Goal: Task Accomplishment & Management: Use online tool/utility

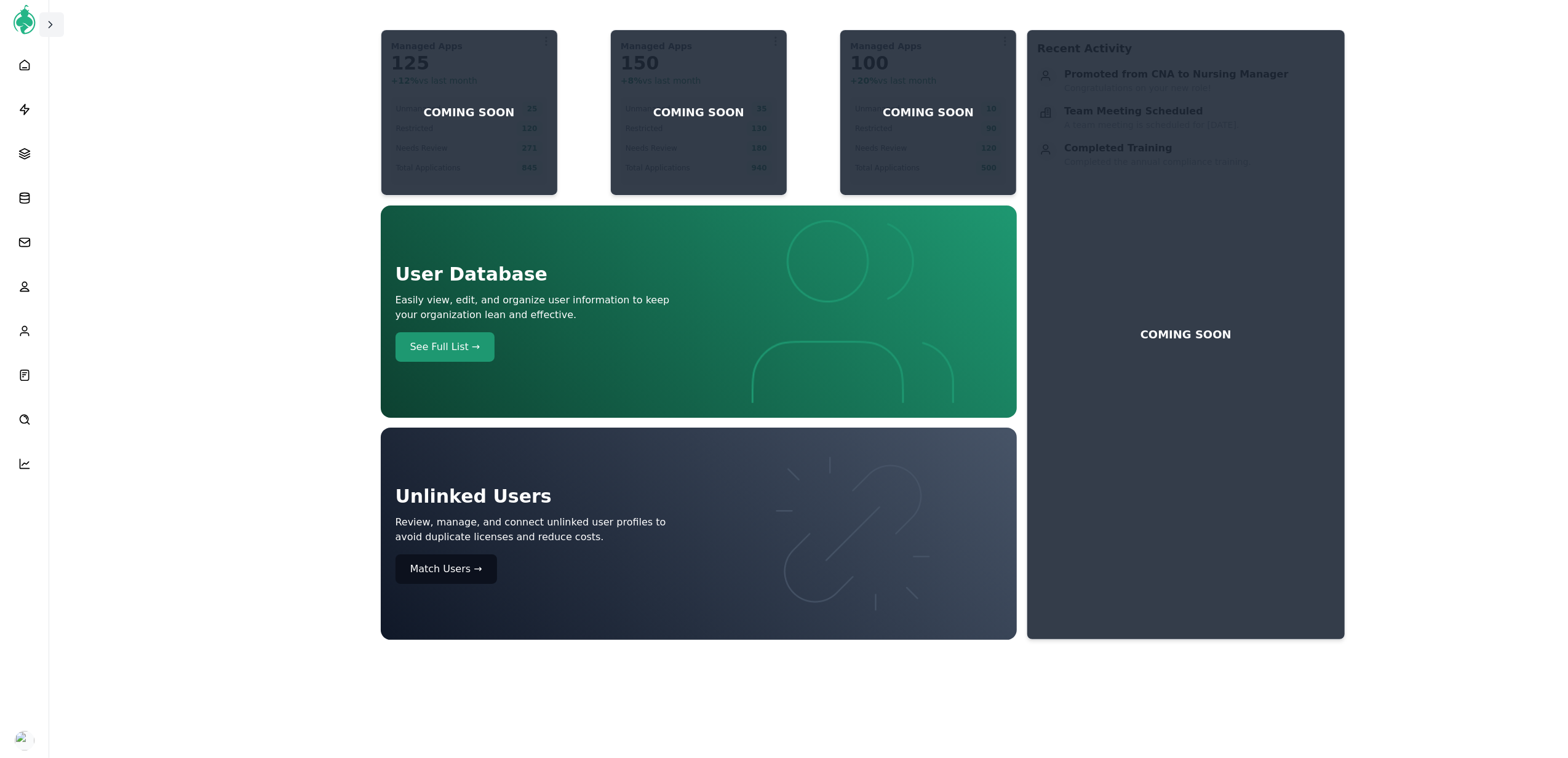
click at [53, 23] on icon at bounding box center [51, 25] width 12 height 12
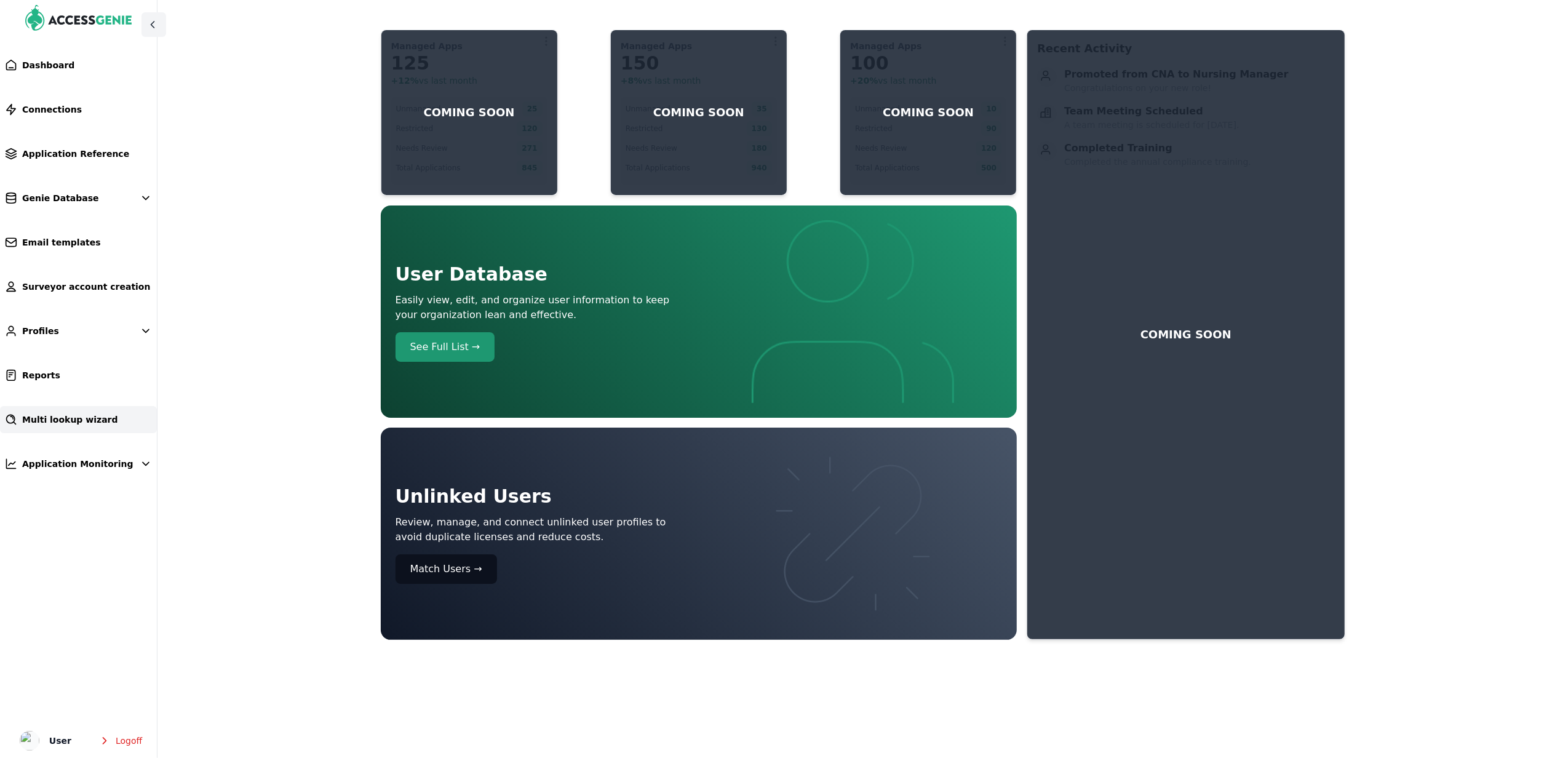
click at [96, 430] on link "Multi lookup wizard" at bounding box center [78, 419] width 157 height 27
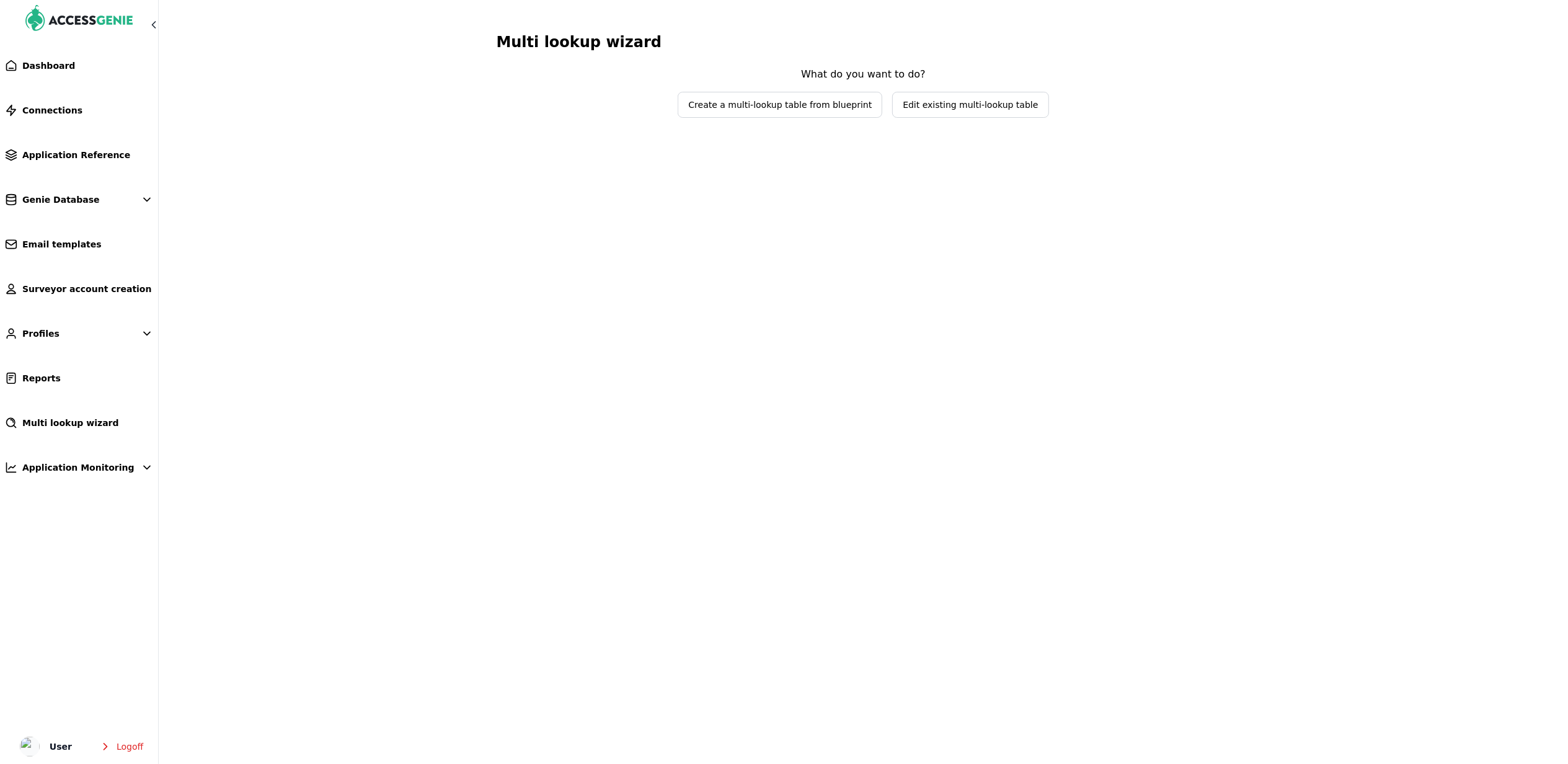
click at [956, 115] on span "Edit existing multi-lookup table" at bounding box center [970, 105] width 155 height 25
click at [849, 85] on span "Select lookup table to edit" at bounding box center [855, 80] width 147 height 13
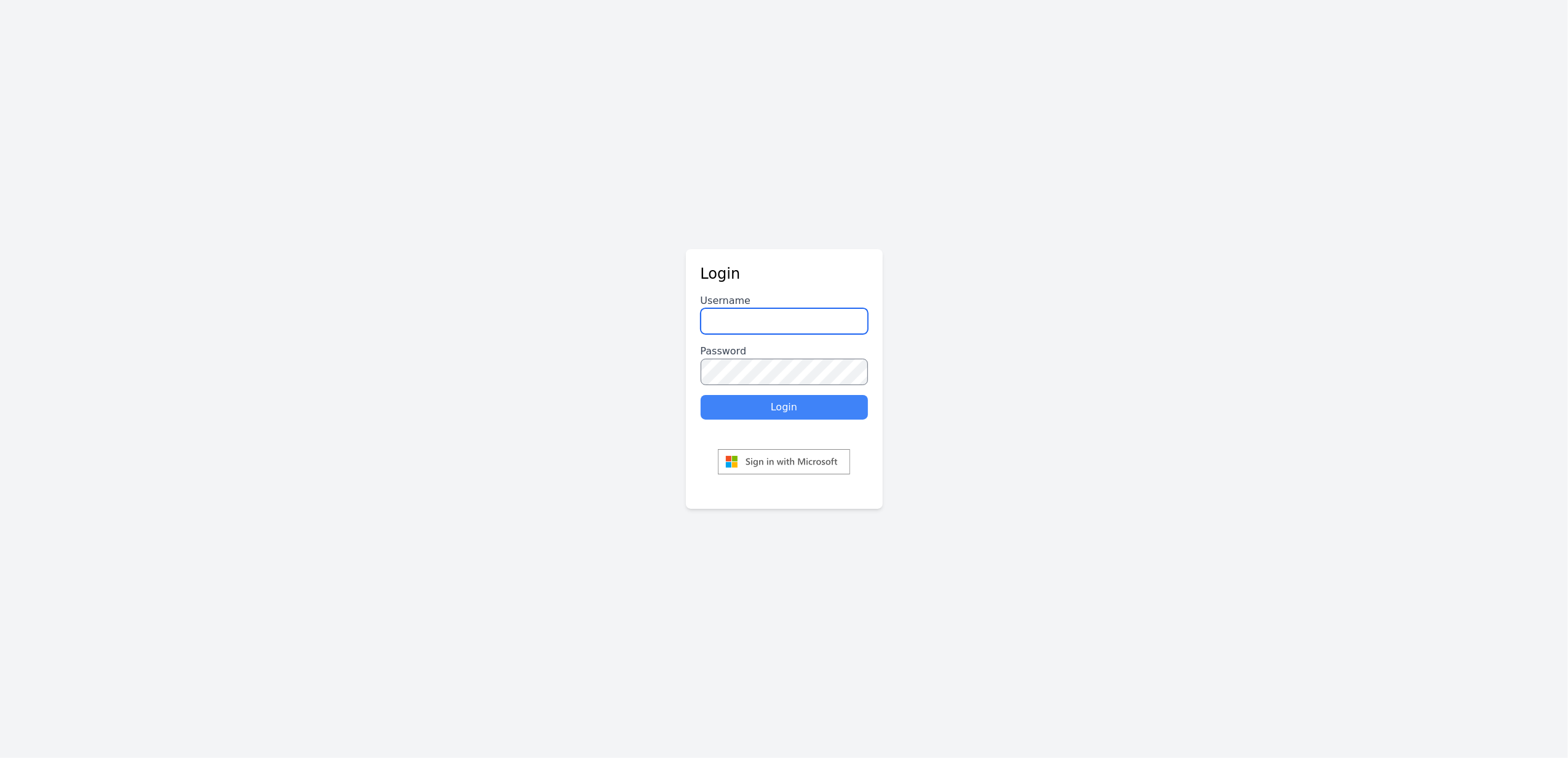
type input "******"
click at [798, 400] on button "Login" at bounding box center [784, 408] width 168 height 25
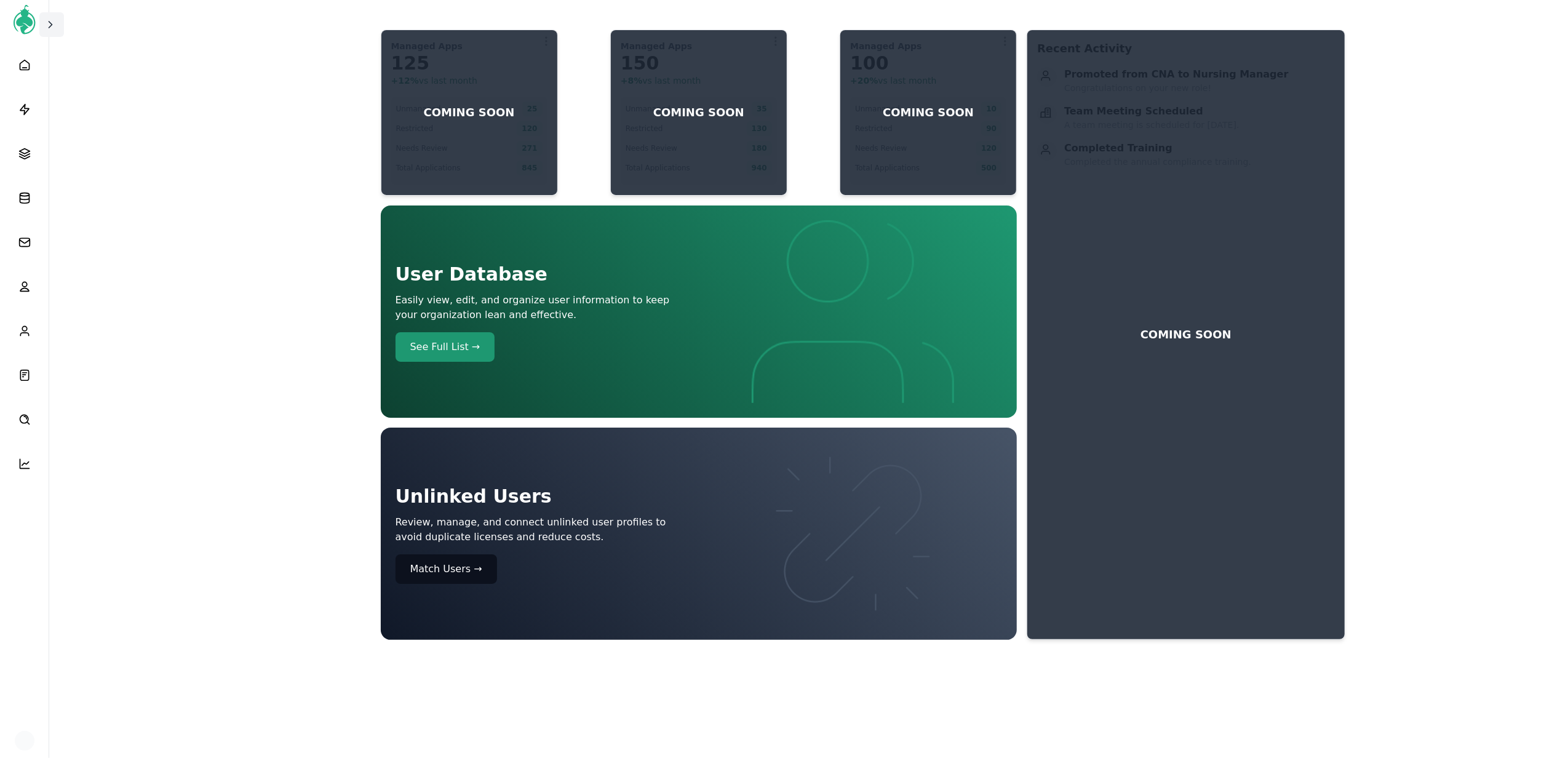
click at [56, 20] on span at bounding box center [52, 25] width 15 height 12
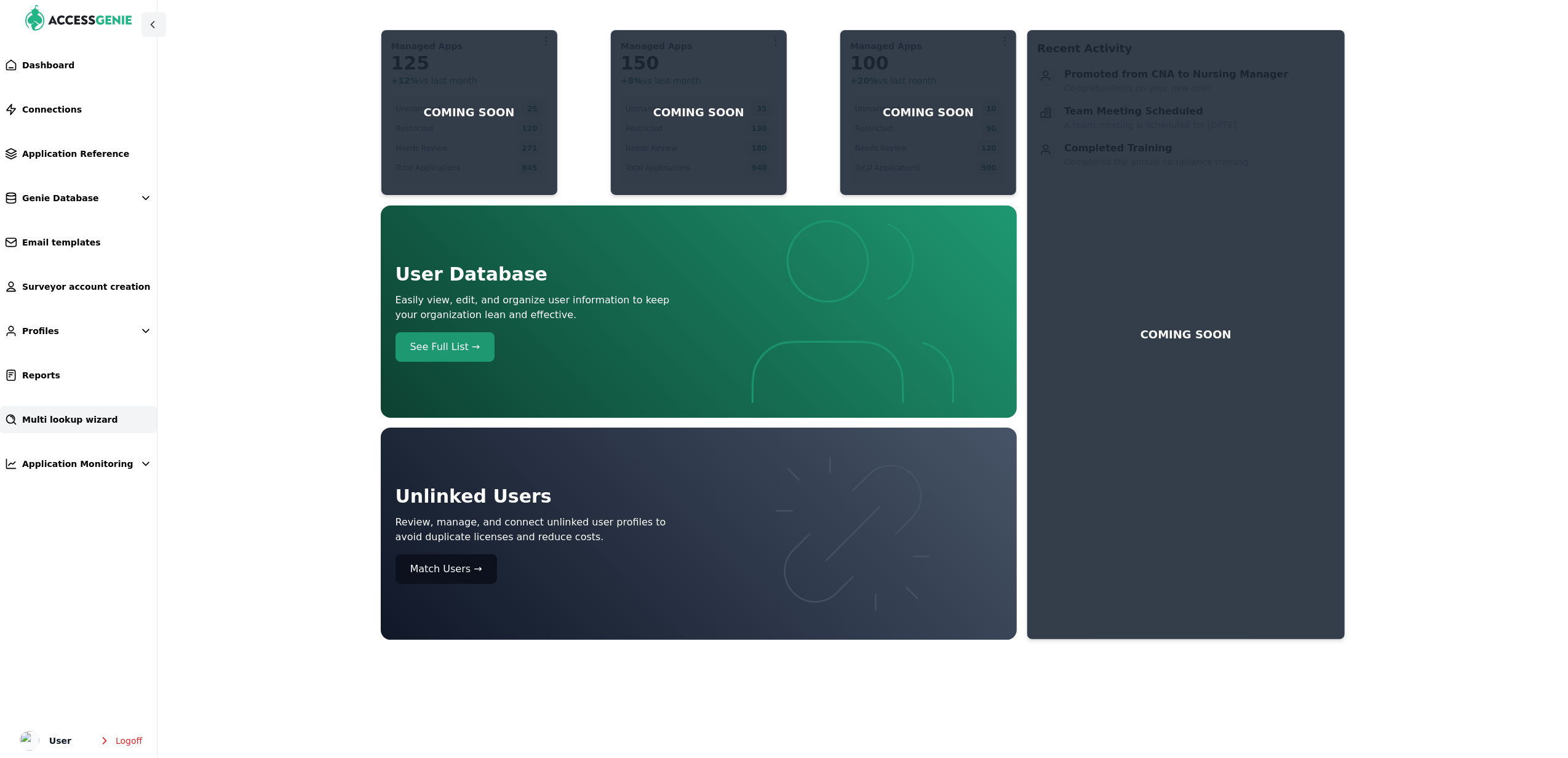
click at [77, 412] on link "Multi lookup wizard" at bounding box center [78, 419] width 157 height 27
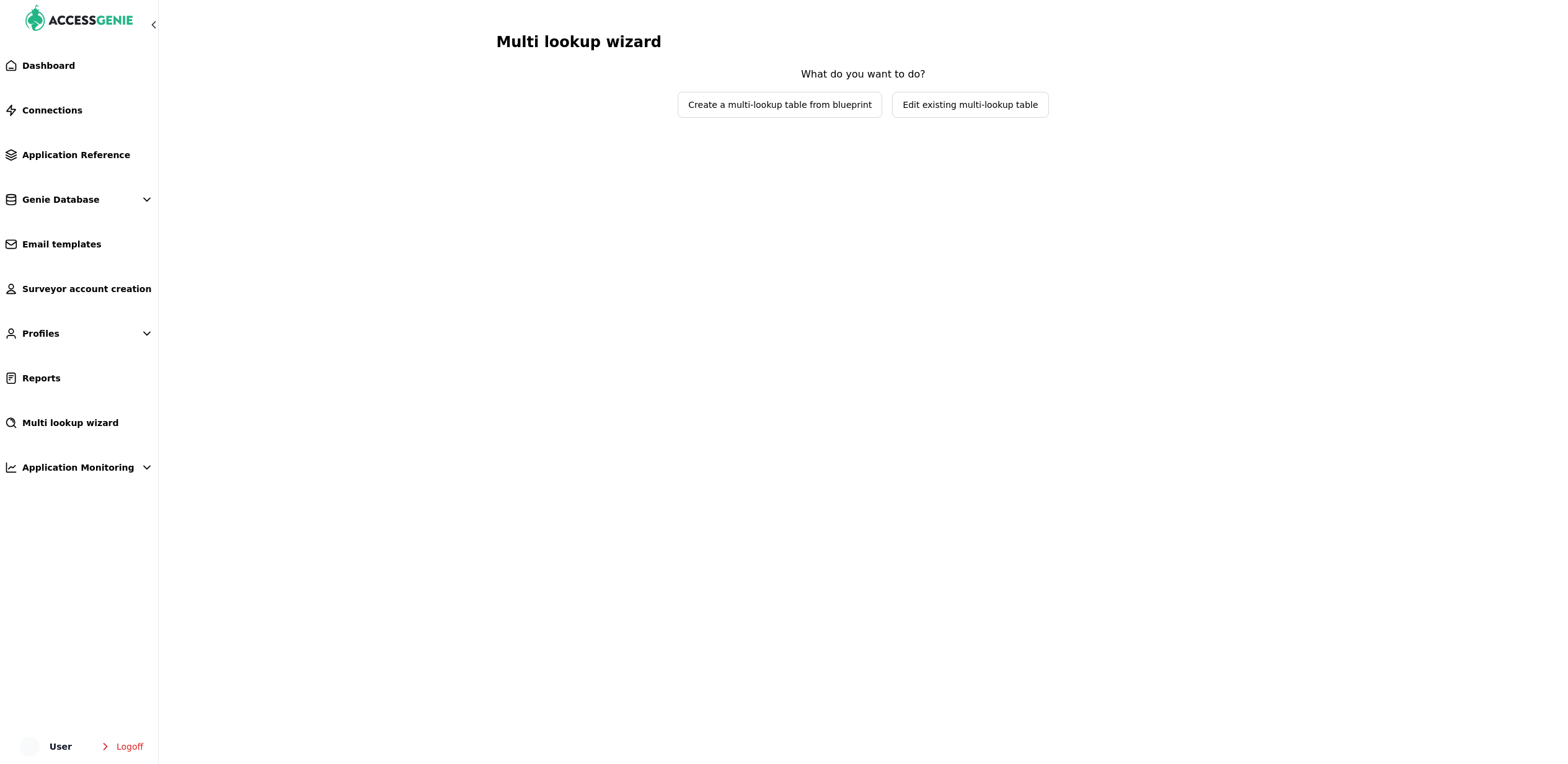
click at [941, 88] on div "What do you want to do? Create a multi-lookup table from blueprint Edit existin…" at bounding box center [864, 93] width 372 height 51
click at [950, 102] on span "Edit existing multi-lookup table" at bounding box center [970, 105] width 135 height 13
click at [779, 87] on span "Select lookup table to edit" at bounding box center [864, 80] width 185 height 25
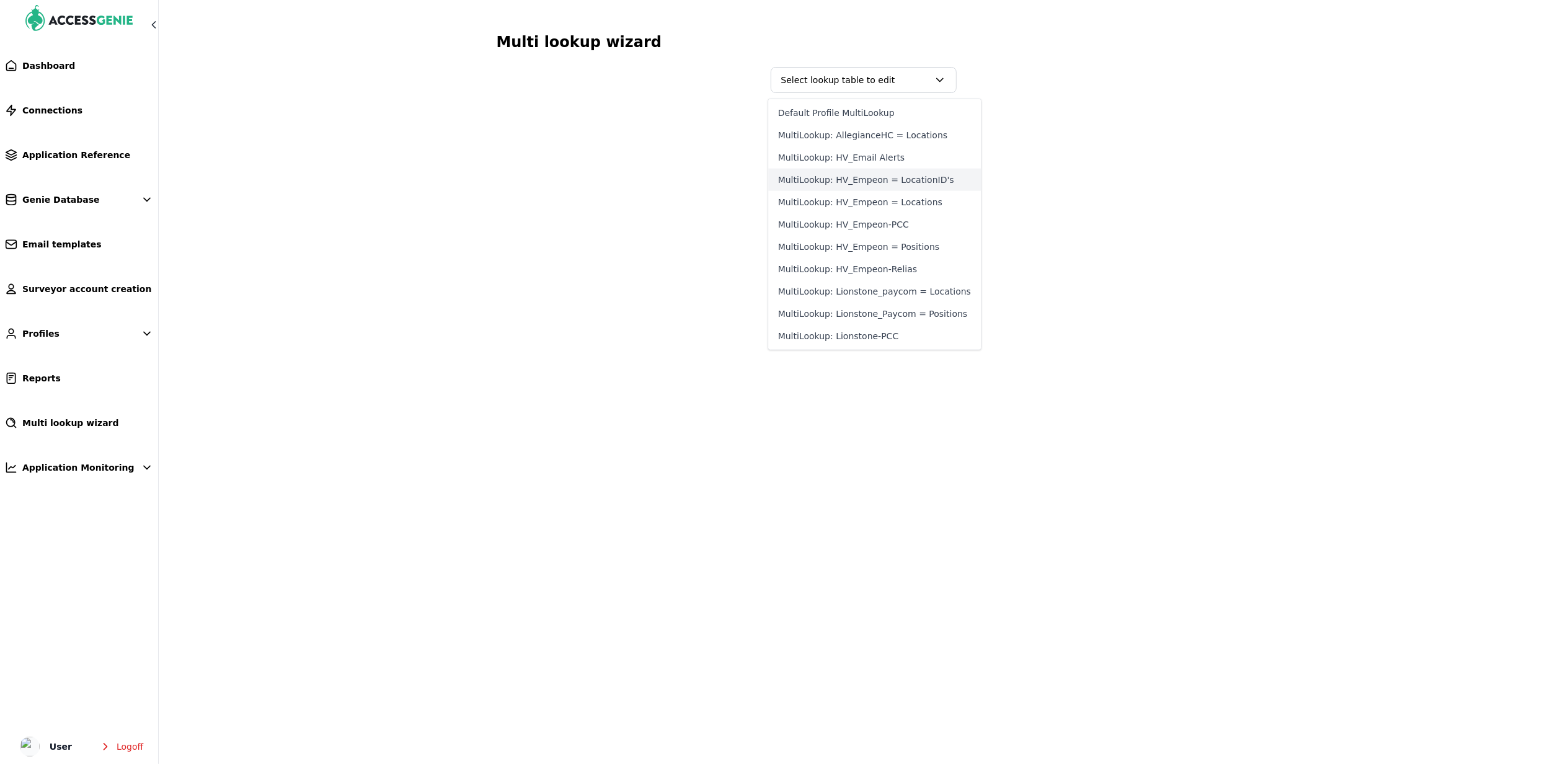
click at [915, 179] on button "MultiLookup: HV_Empeon = LocationID's" at bounding box center [874, 180] width 213 height 22
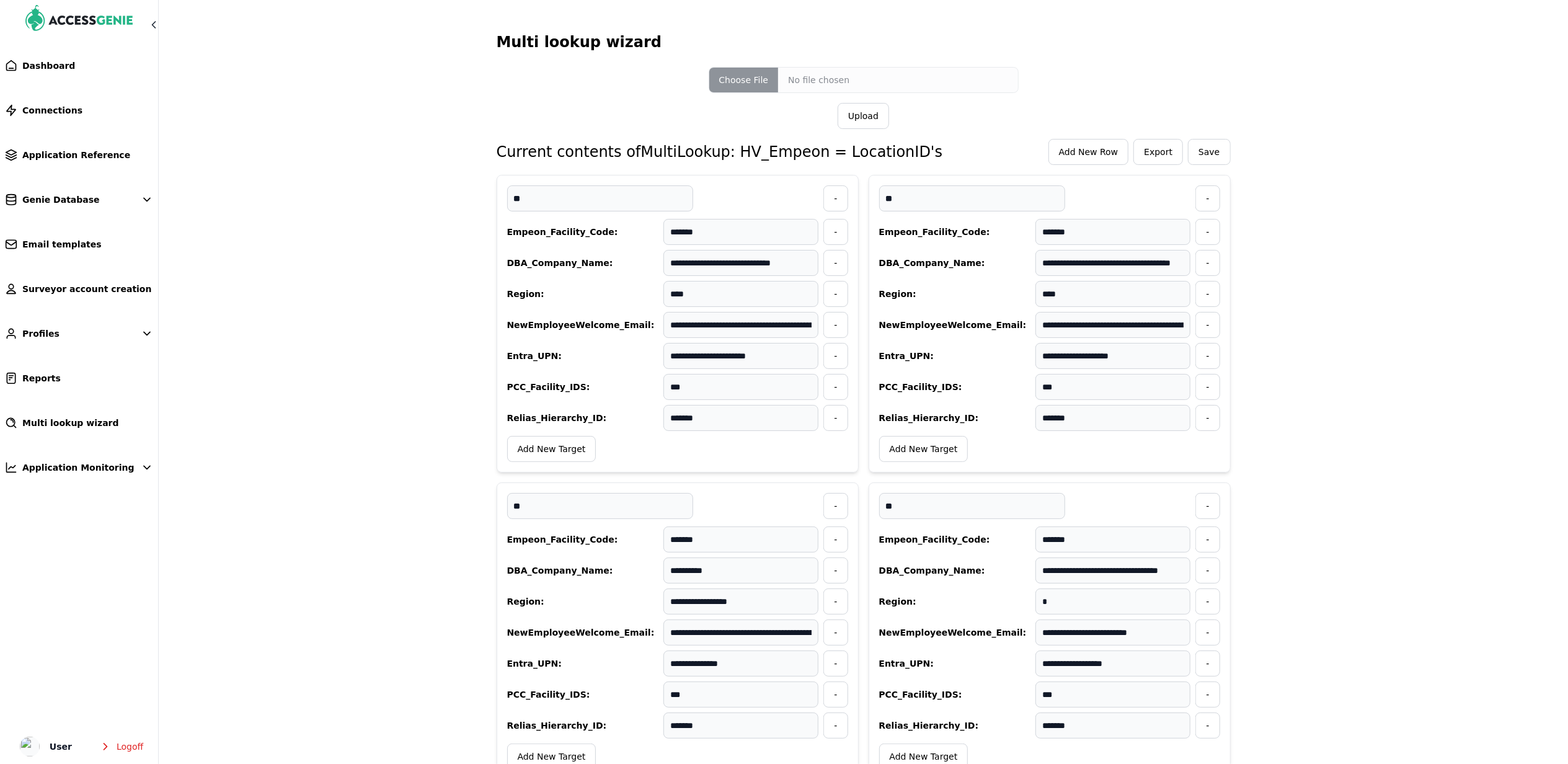
scroll to position [9859, 0]
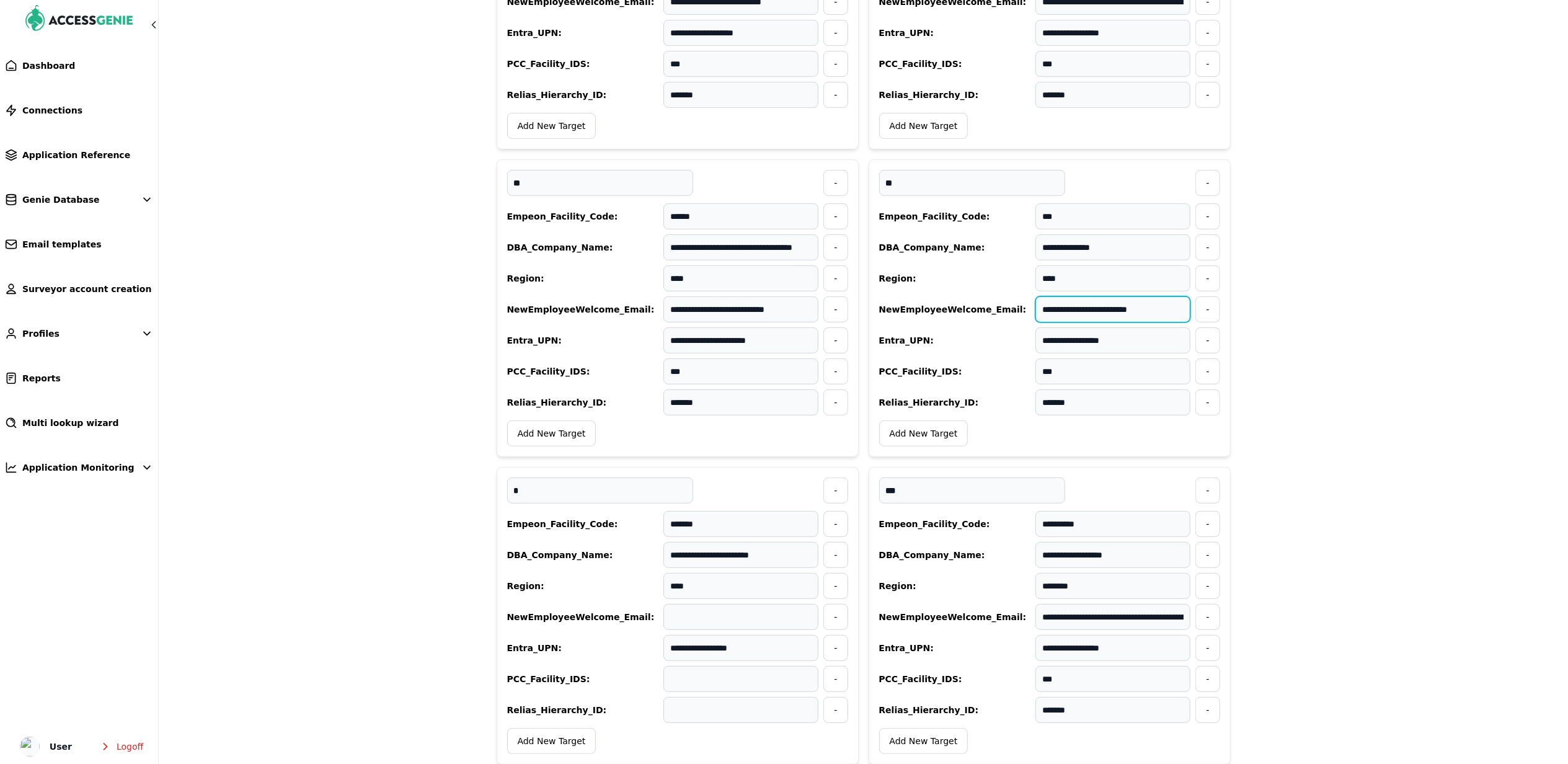
click at [1169, 323] on input "**********" at bounding box center [1112, 309] width 155 height 26
paste input "**********"
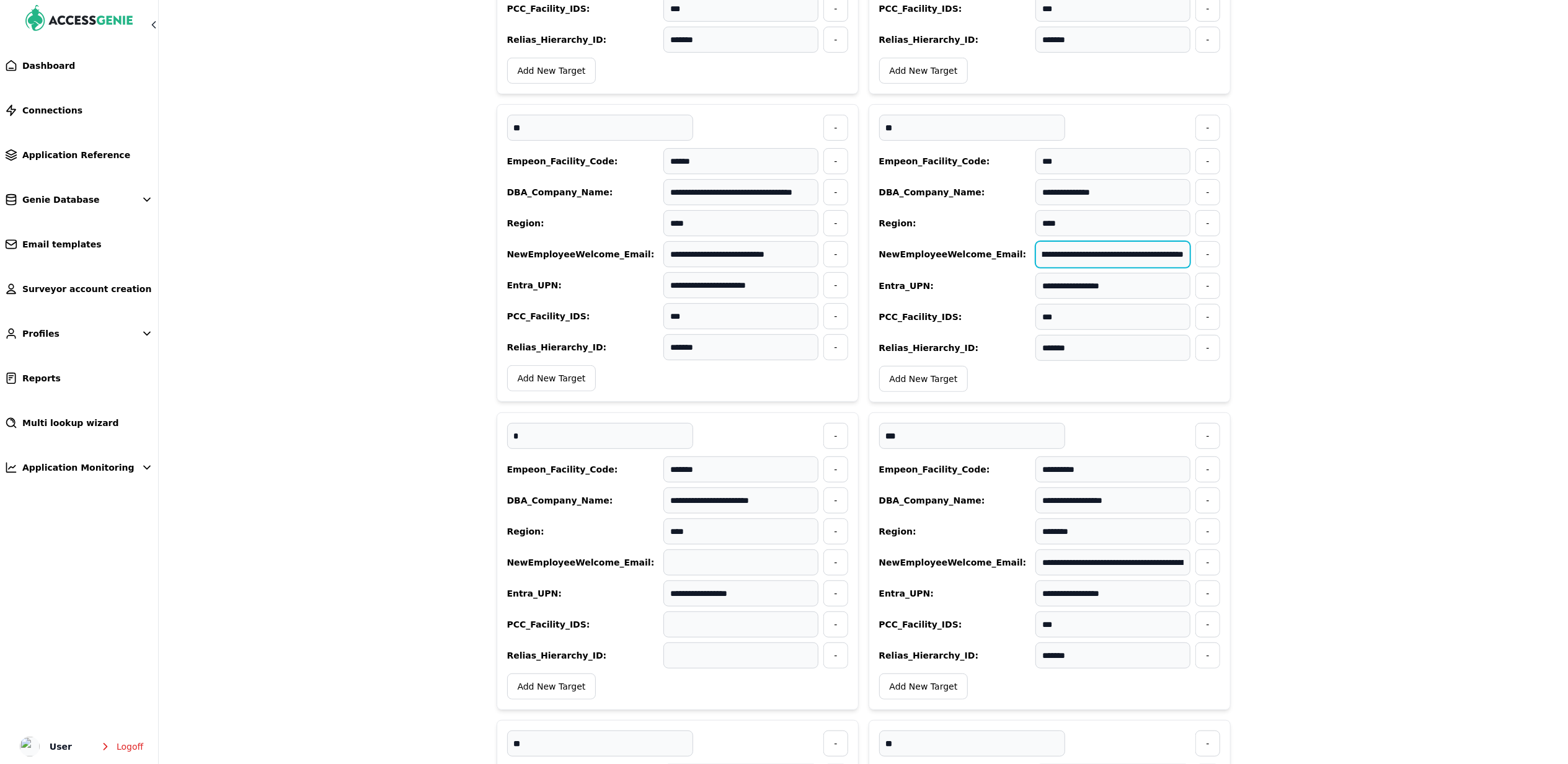
scroll to position [9942, 0]
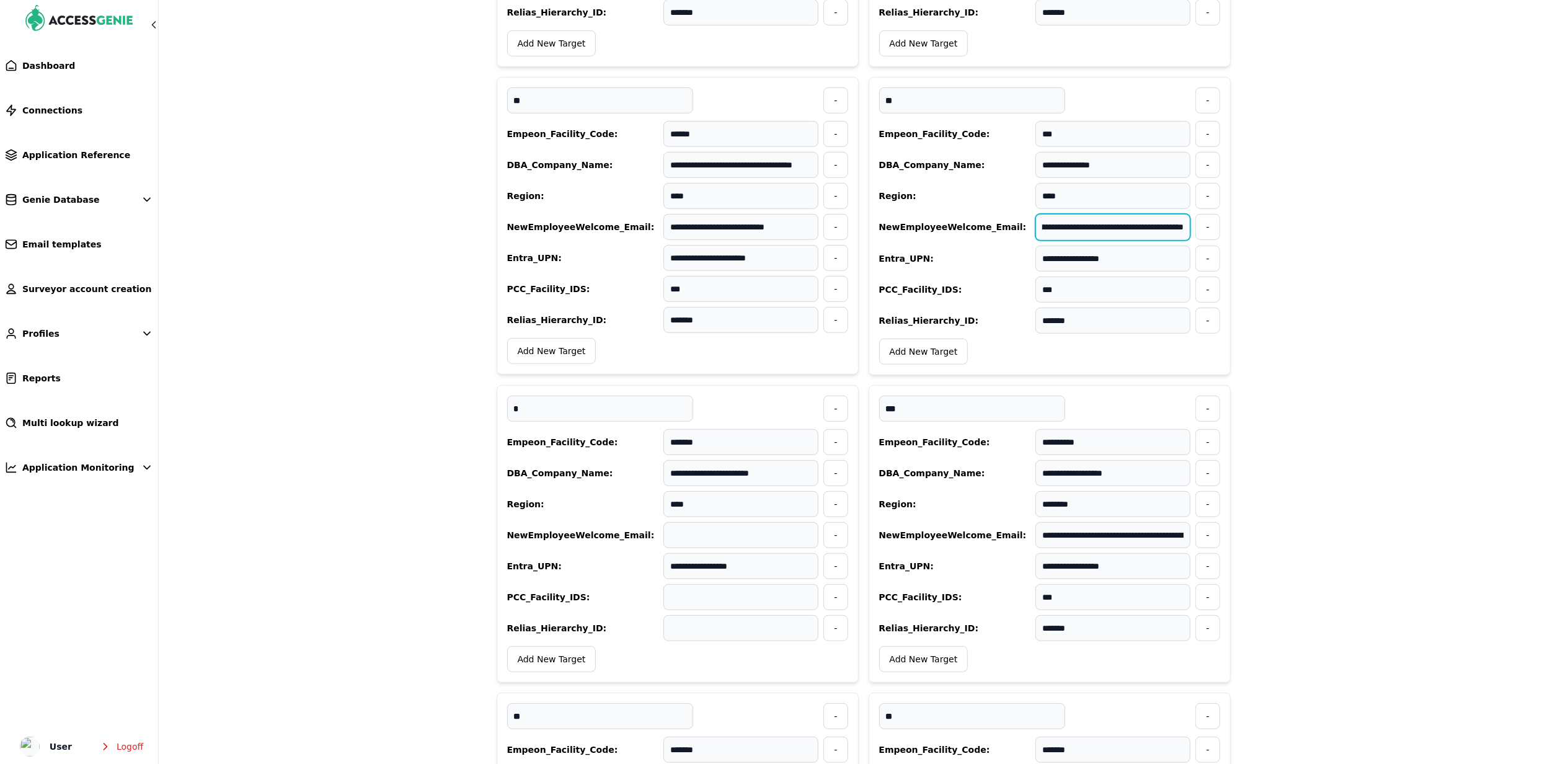
type input "**********"
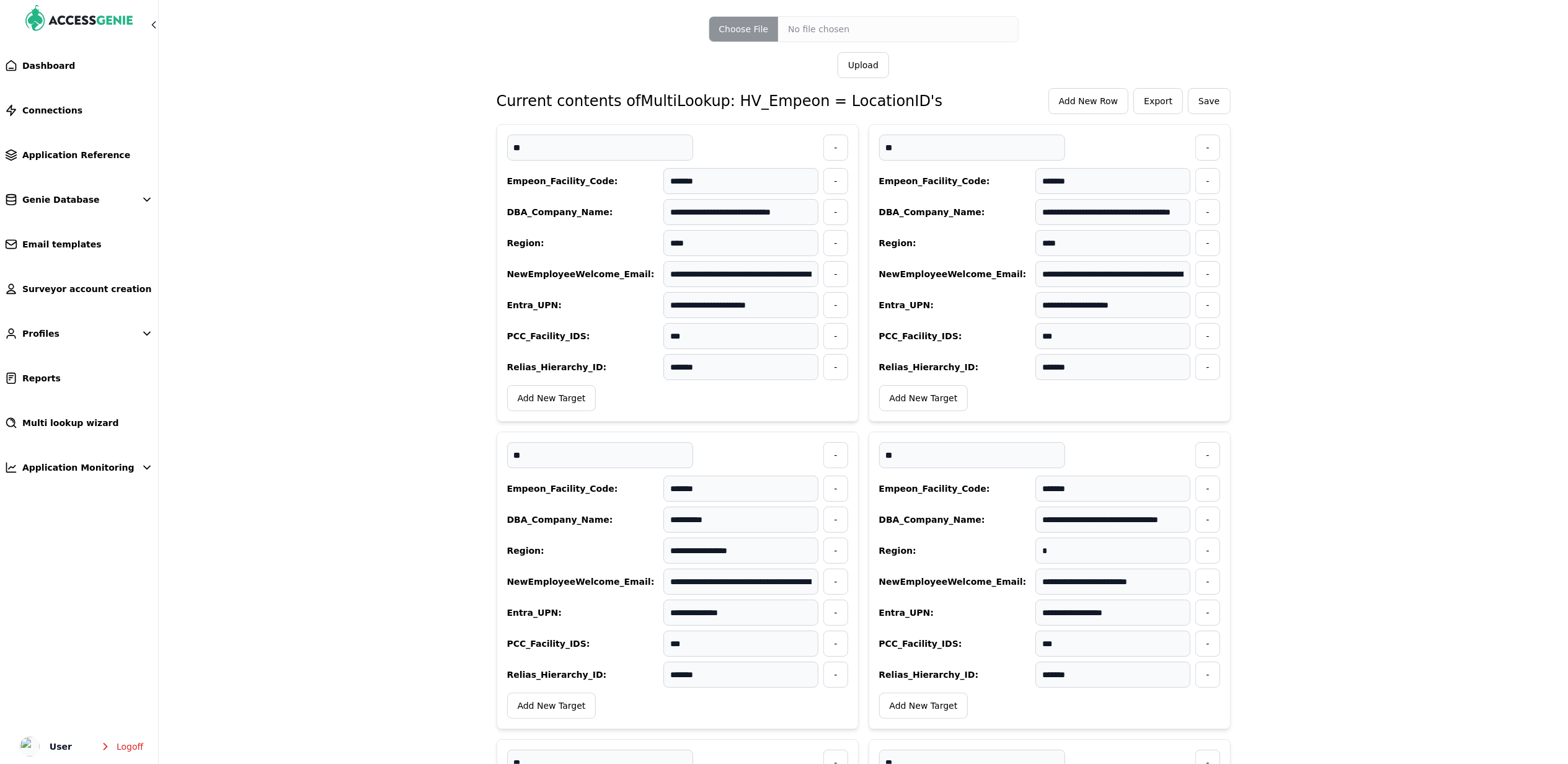
scroll to position [0, 0]
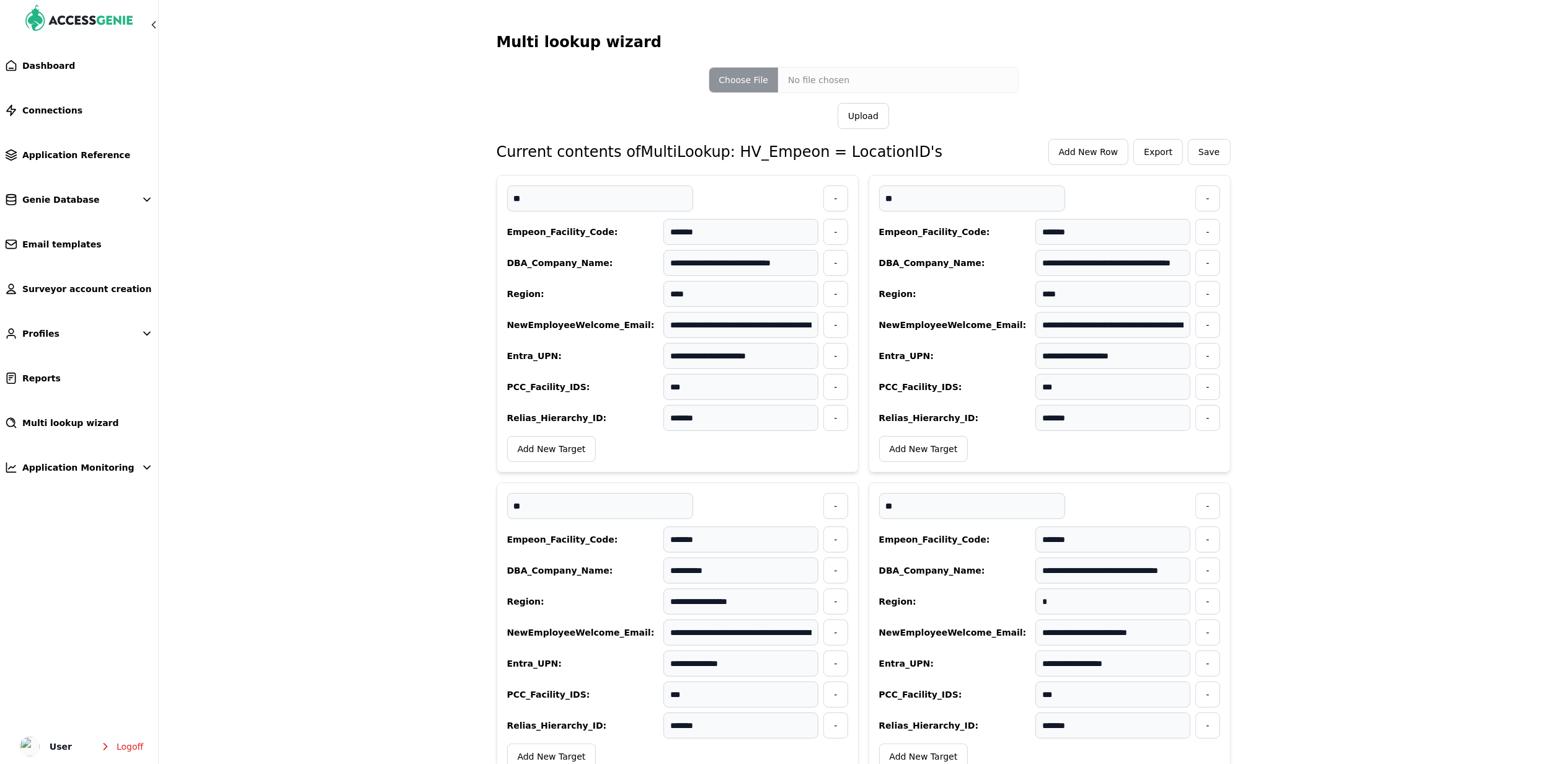
drag, startPoint x: 1329, startPoint y: 507, endPoint x: 1280, endPoint y: 286, distance: 226.4
click at [1211, 156] on span "Save" at bounding box center [1209, 152] width 21 height 13
click at [98, 421] on span "Multi lookup wizard" at bounding box center [71, 423] width 97 height 13
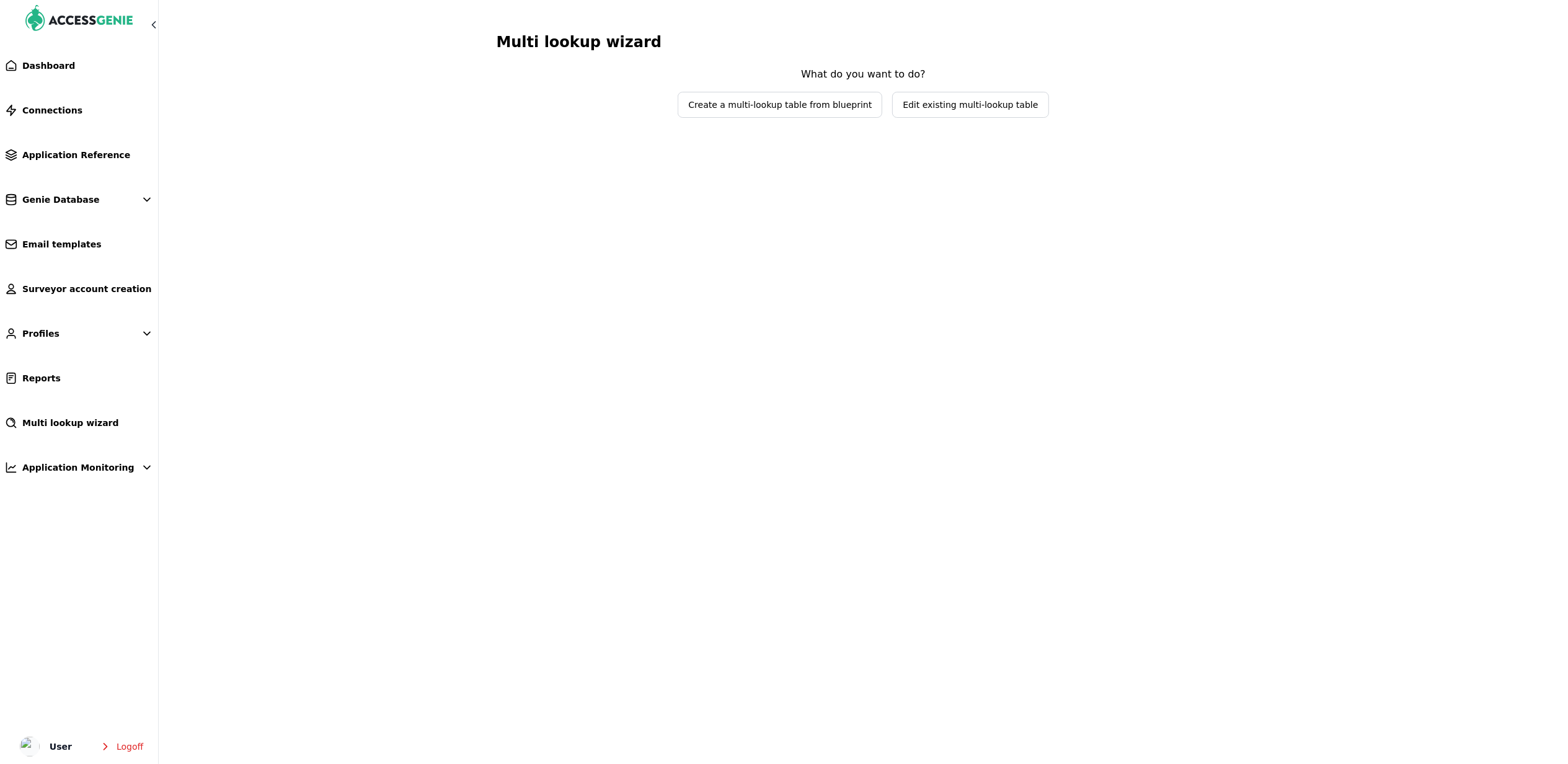
click at [963, 102] on span "Edit existing multi-lookup table" at bounding box center [970, 105] width 135 height 13
click at [889, 84] on span "Select lookup table to edit" at bounding box center [855, 80] width 147 height 13
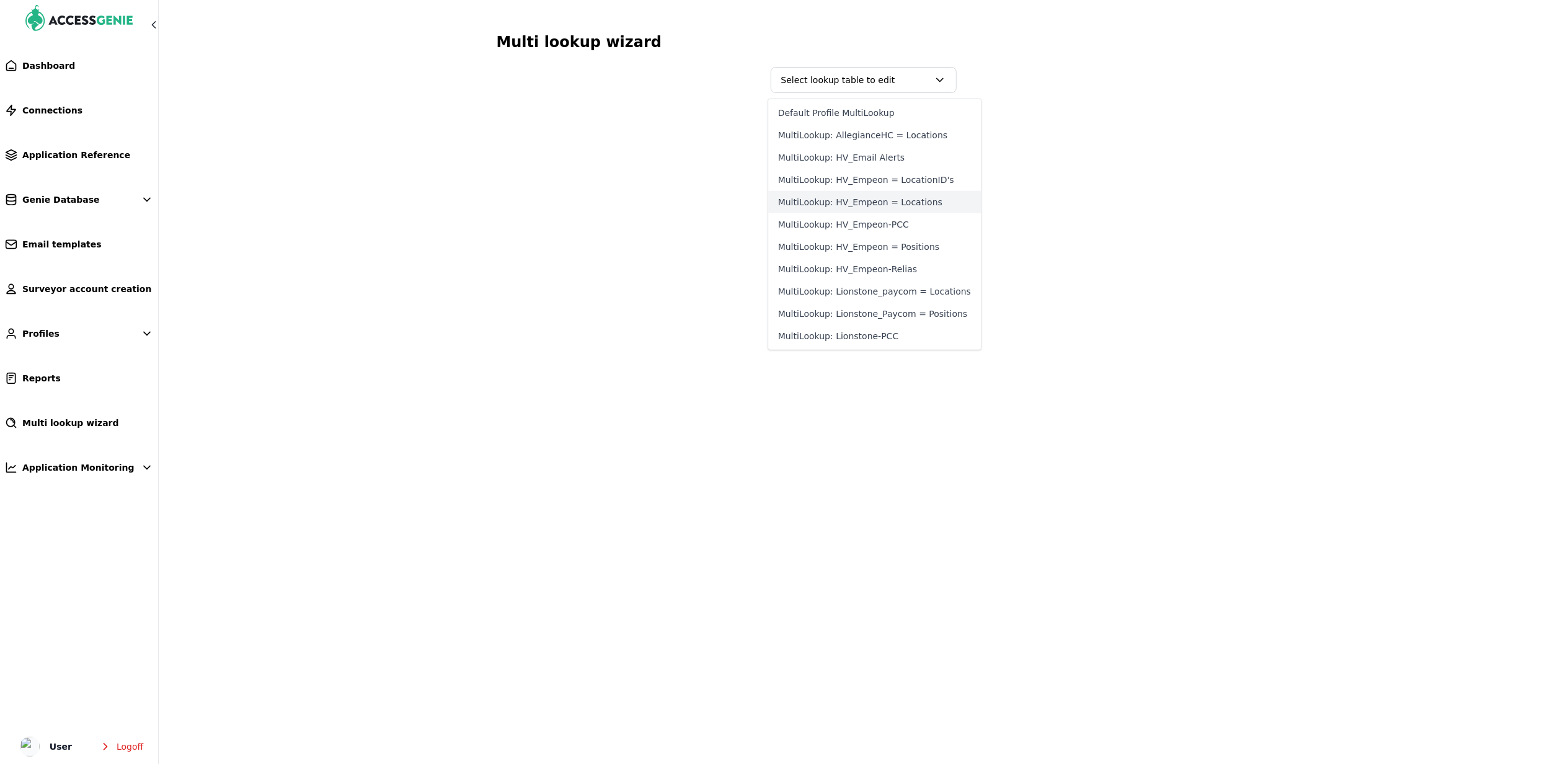
click at [889, 201] on button "MultiLookup: HV_Empeon = Locations" at bounding box center [874, 202] width 213 height 22
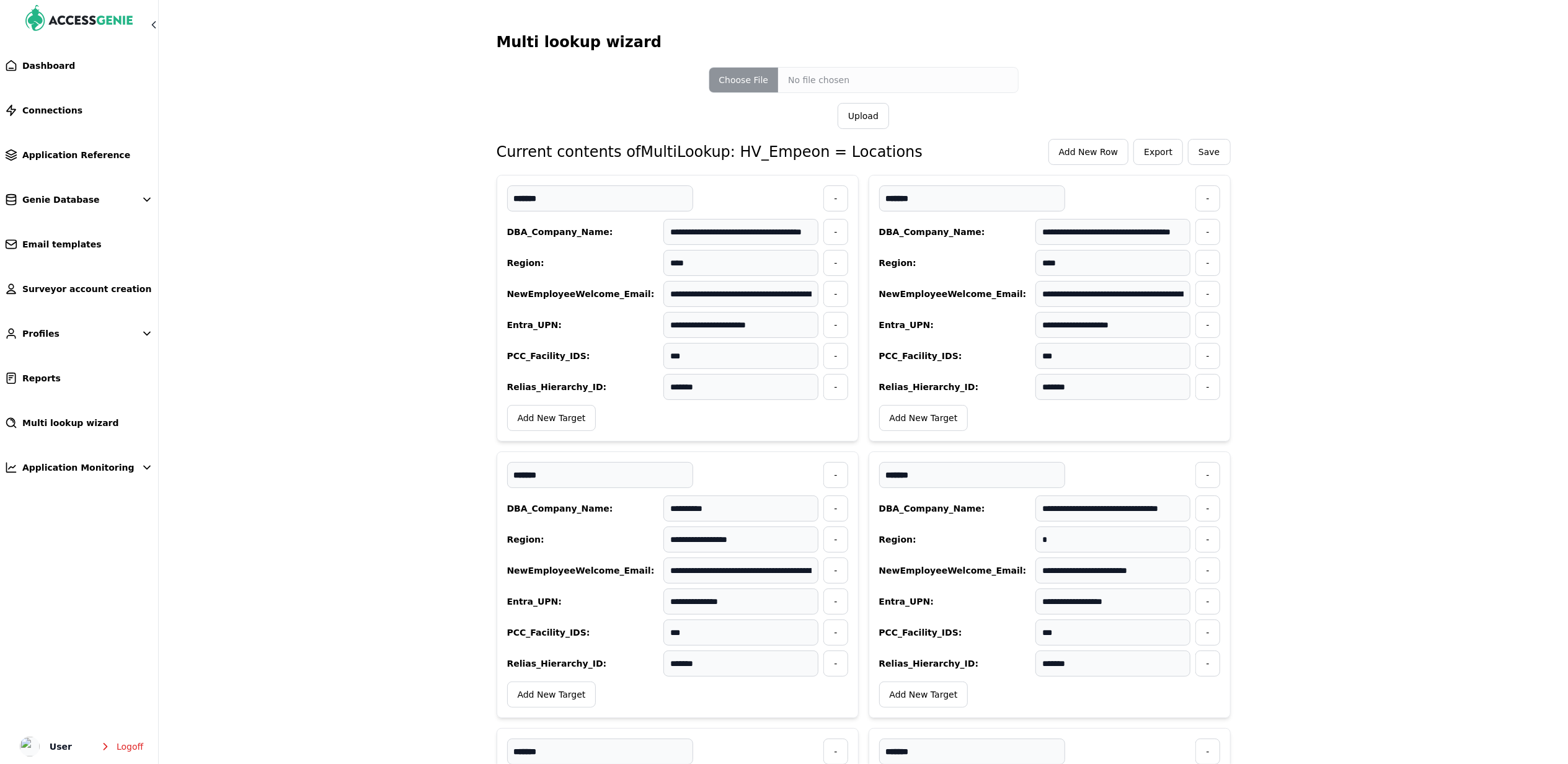
scroll to position [8788, 0]
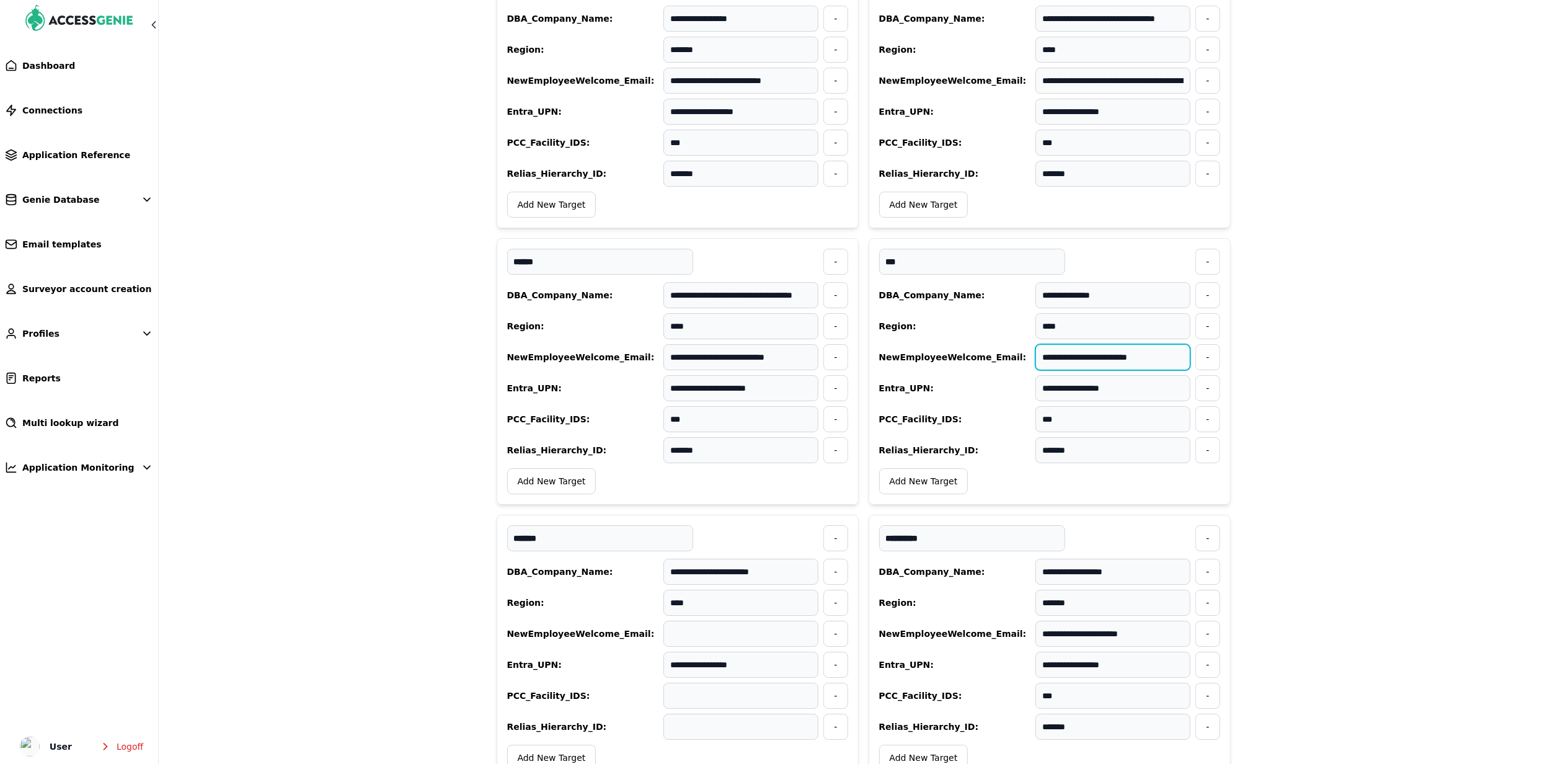
click at [1156, 370] on input "**********" at bounding box center [1112, 357] width 155 height 26
paste input "**********"
type input "**********"
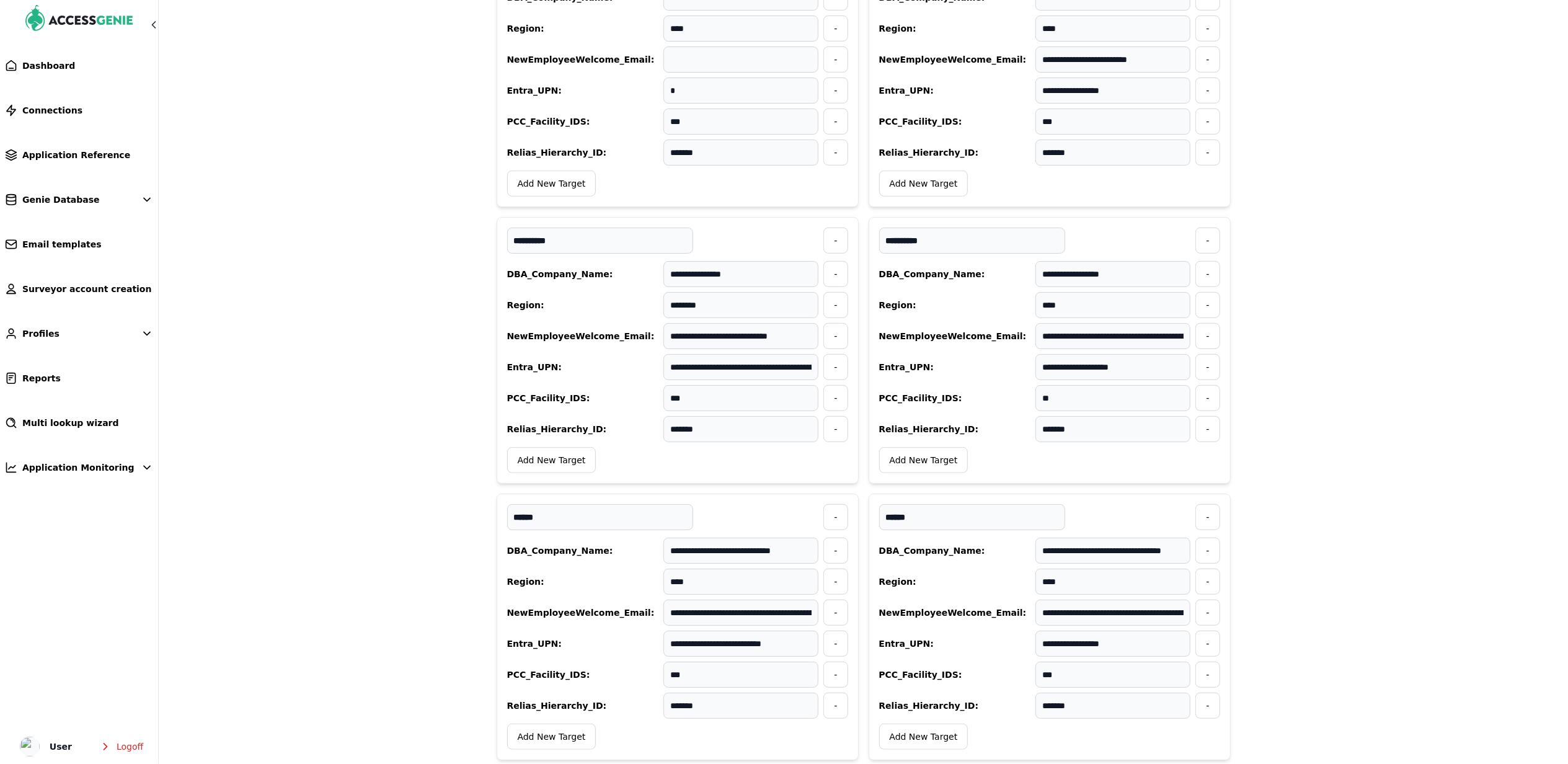
scroll to position [0, 0]
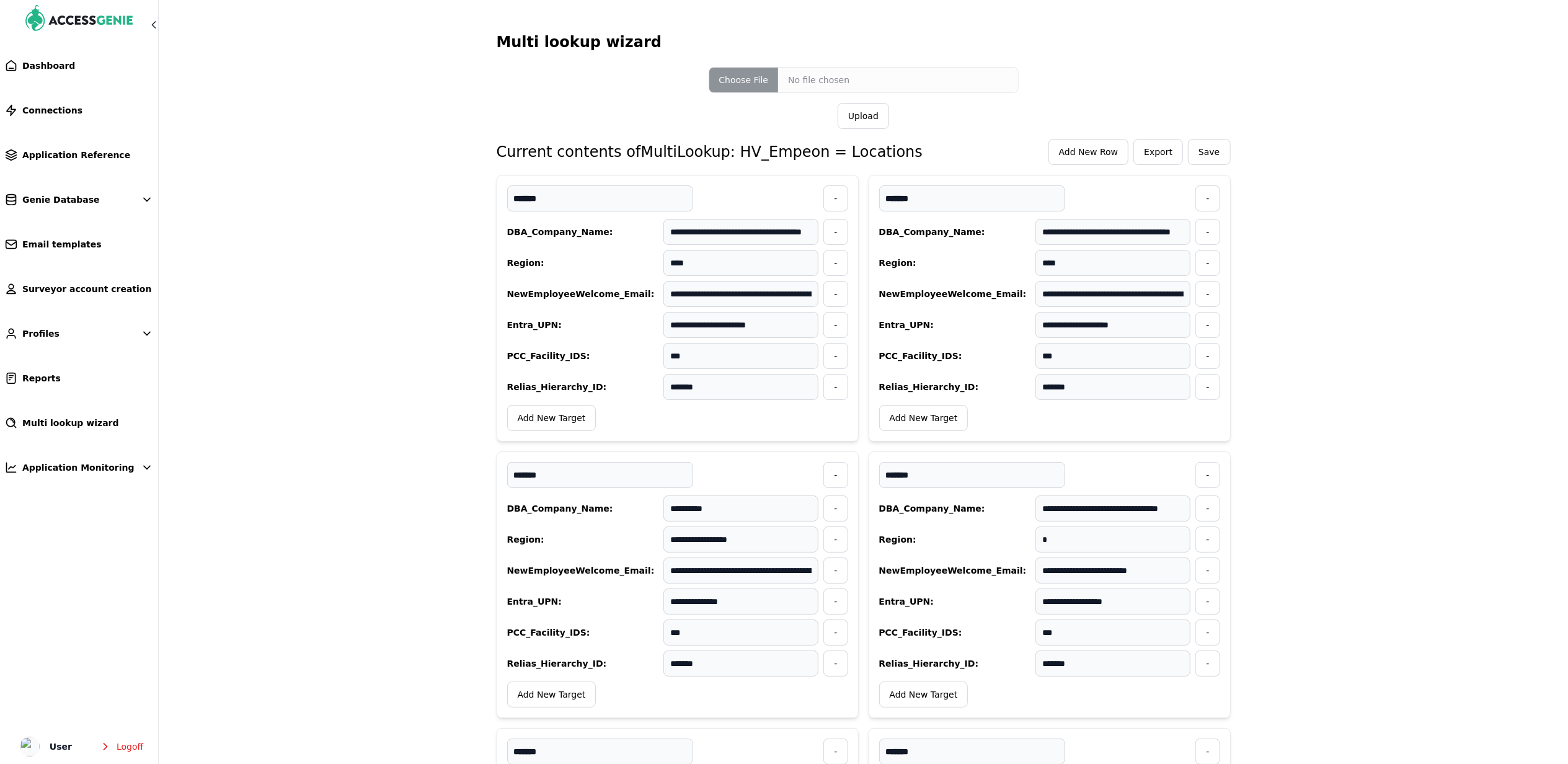
drag, startPoint x: 1330, startPoint y: 495, endPoint x: 1298, endPoint y: 349, distance: 149.5
click at [1204, 155] on span "Save" at bounding box center [1209, 152] width 21 height 13
click at [63, 340] on link "Profiles" at bounding box center [79, 333] width 158 height 27
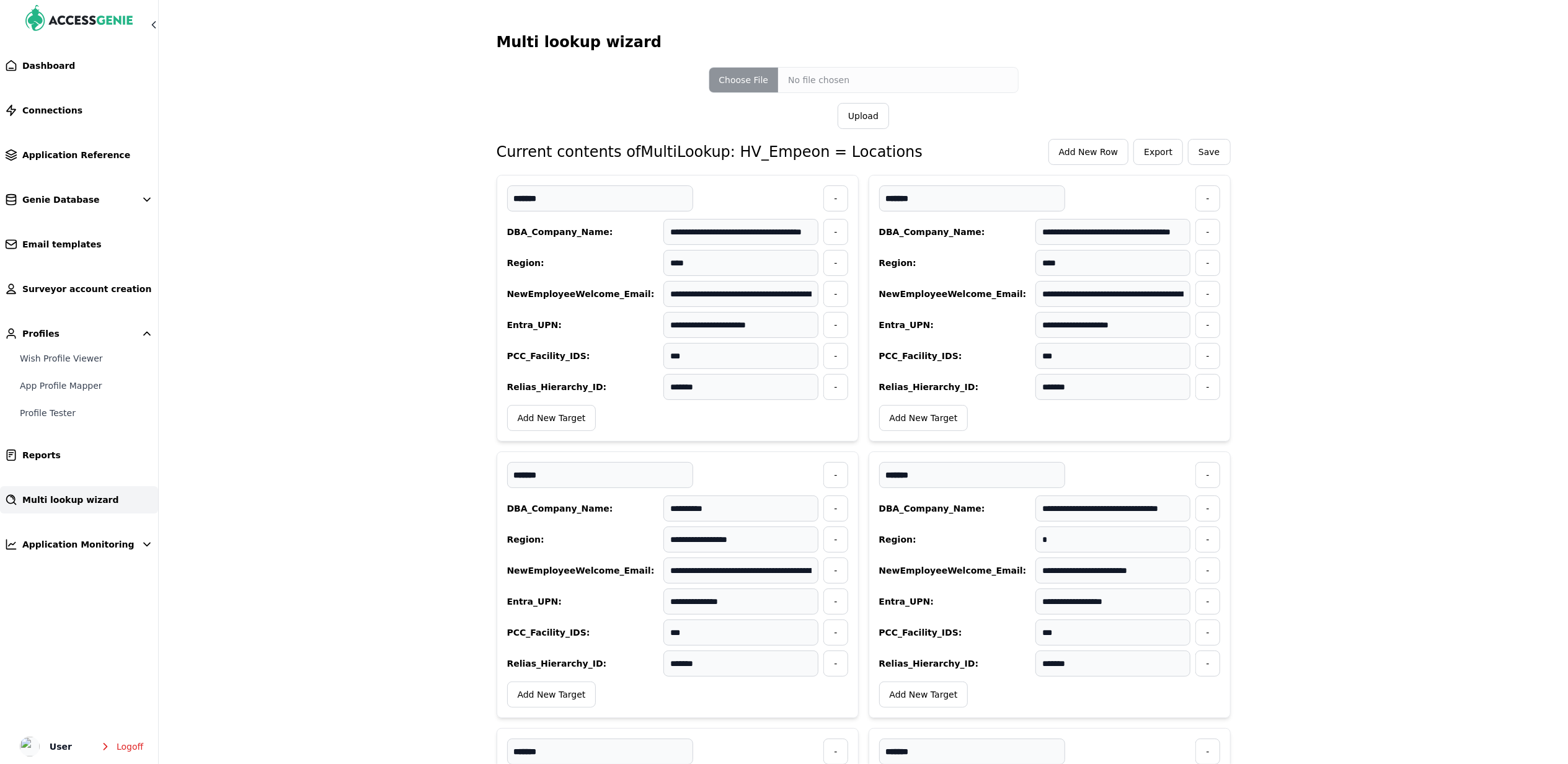
click at [70, 496] on span "Multi lookup wizard" at bounding box center [71, 500] width 97 height 13
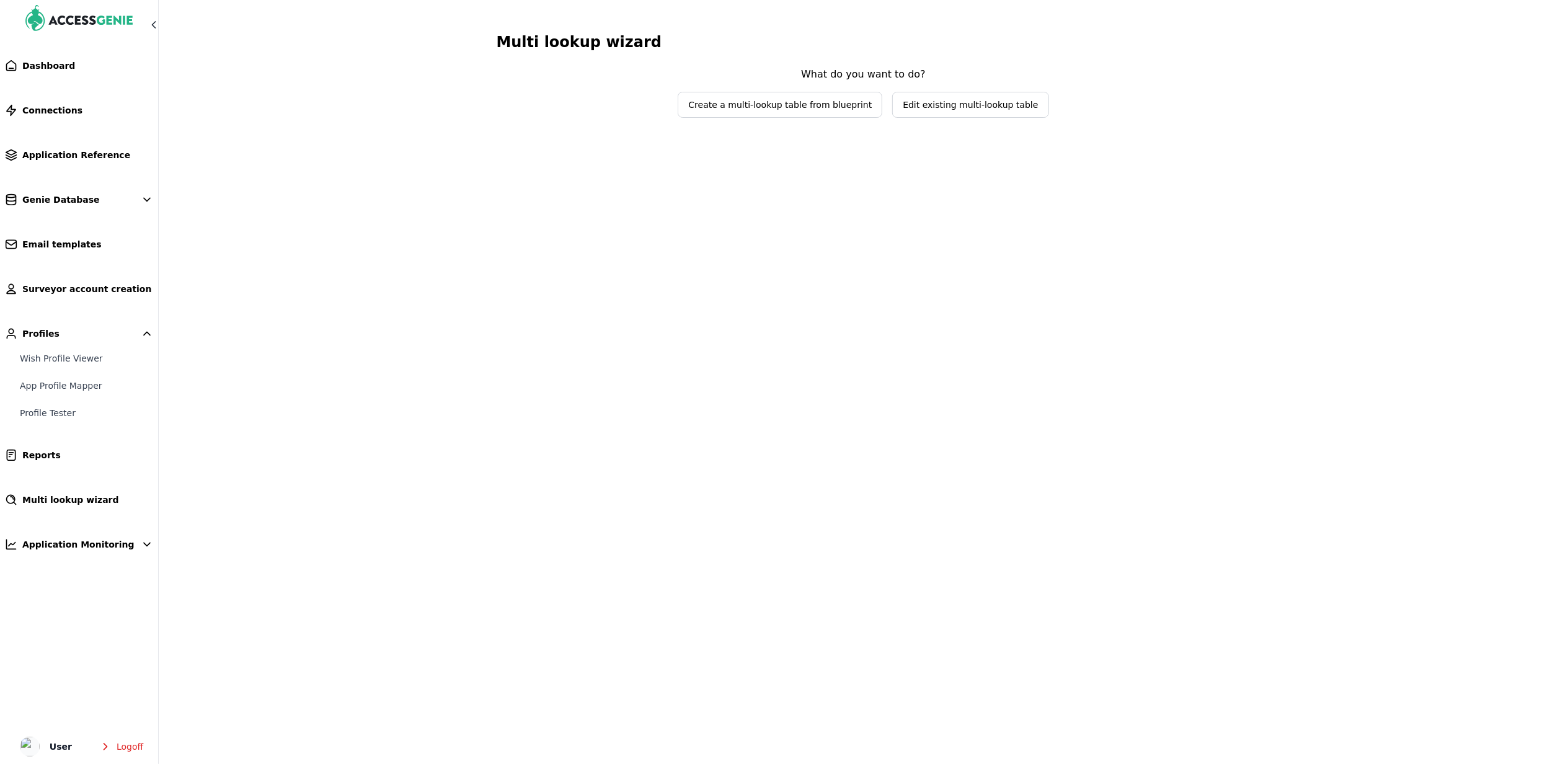
click at [945, 102] on span "Edit existing multi-lookup table" at bounding box center [970, 105] width 135 height 13
click at [883, 85] on span "Select lookup table to edit" at bounding box center [855, 80] width 147 height 13
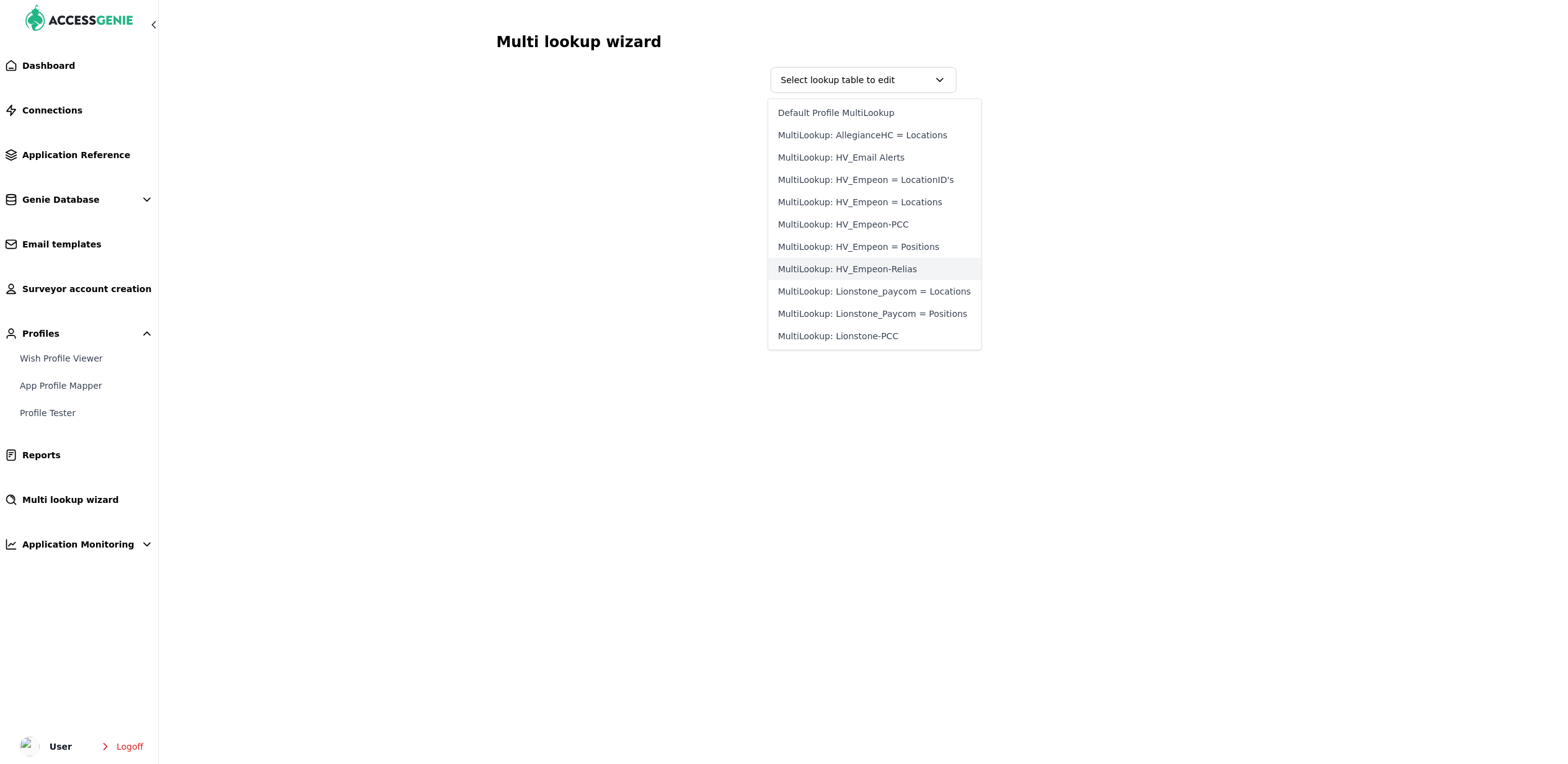
click at [899, 271] on button "MultiLookup: HV_Empeon-Relias" at bounding box center [874, 269] width 213 height 22
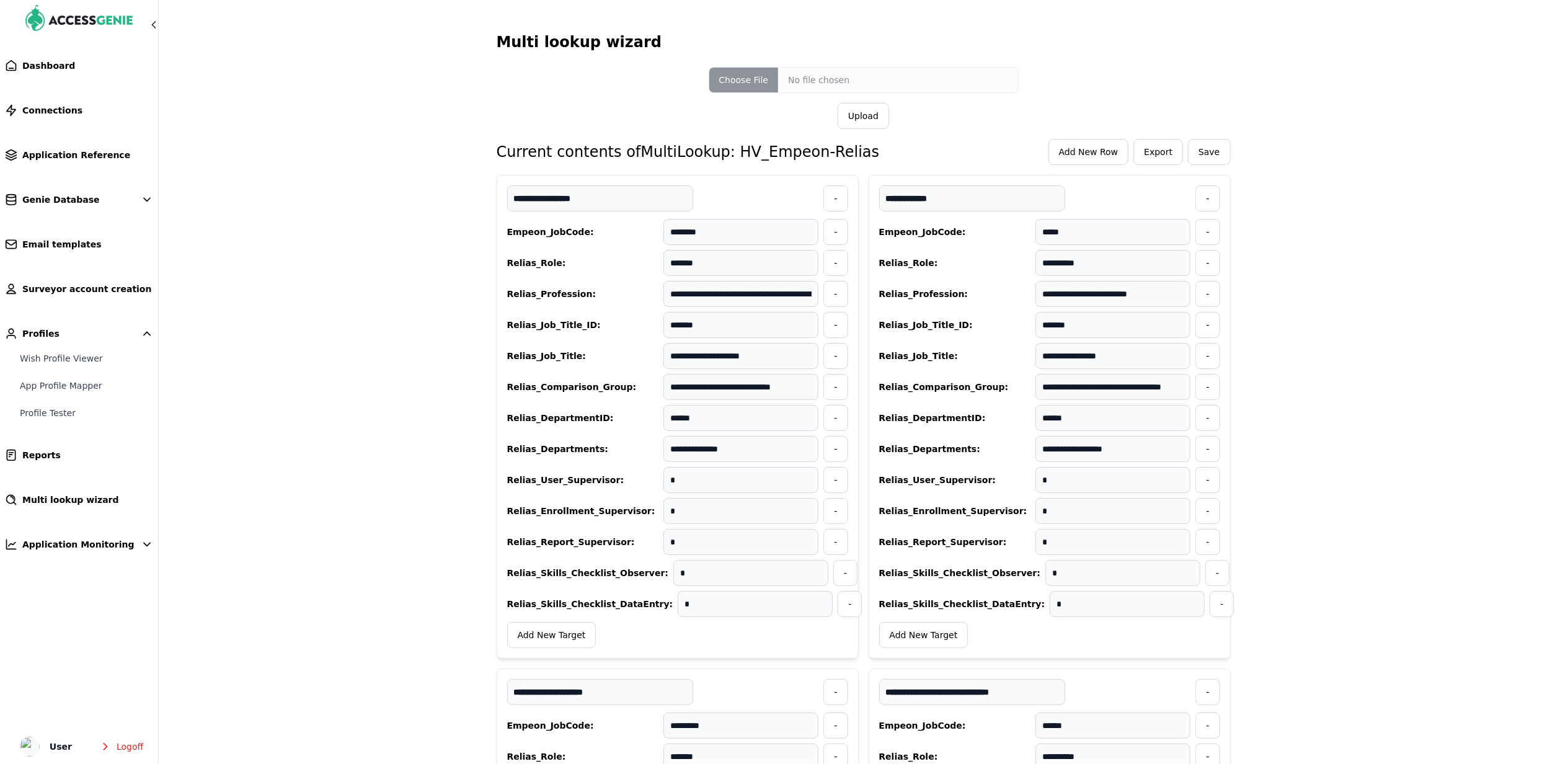
scroll to position [4320, 0]
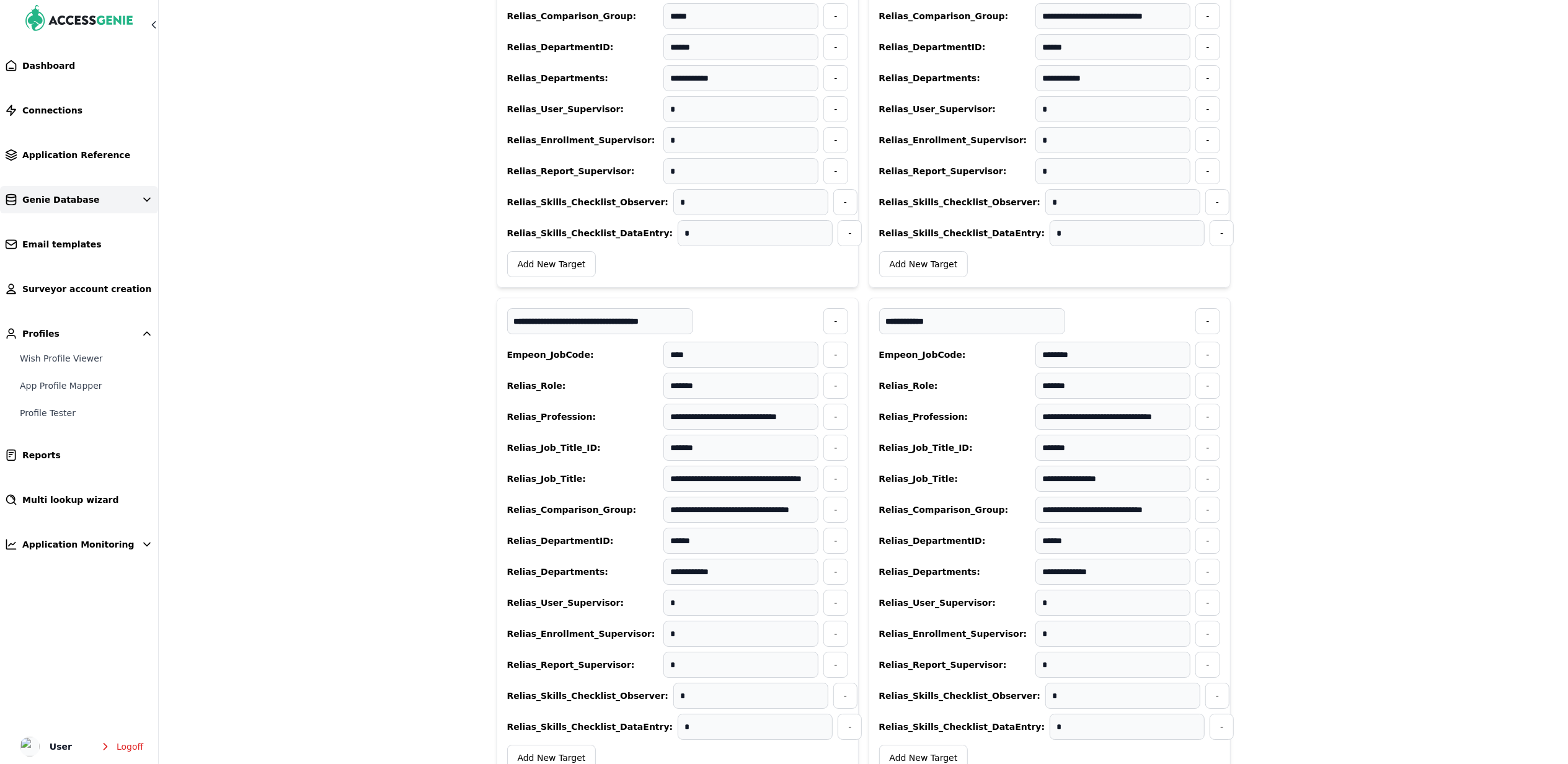
click at [121, 204] on link "Genie Database" at bounding box center [79, 200] width 158 height 27
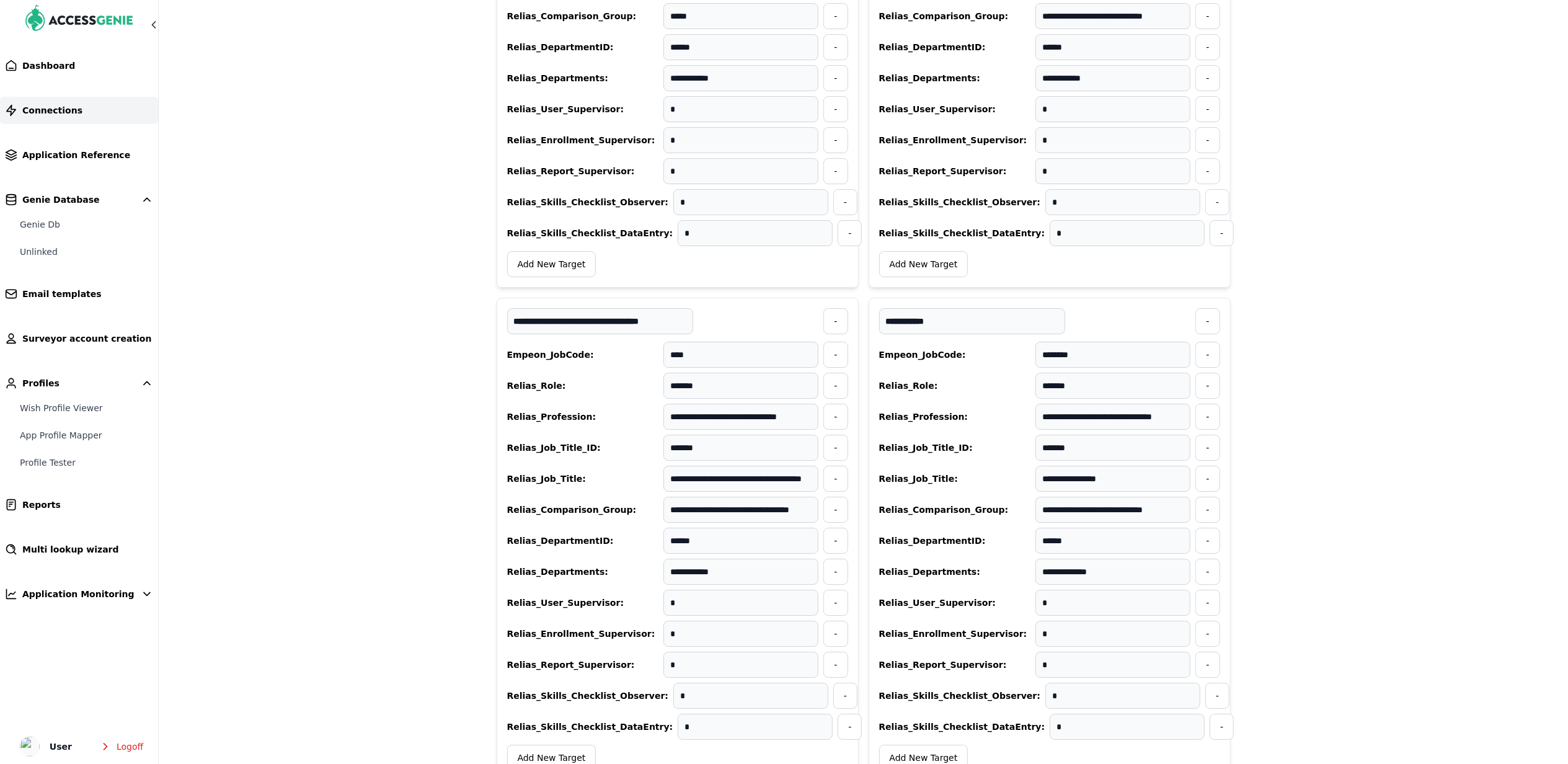
click at [93, 122] on link "Connections" at bounding box center [79, 111] width 158 height 27
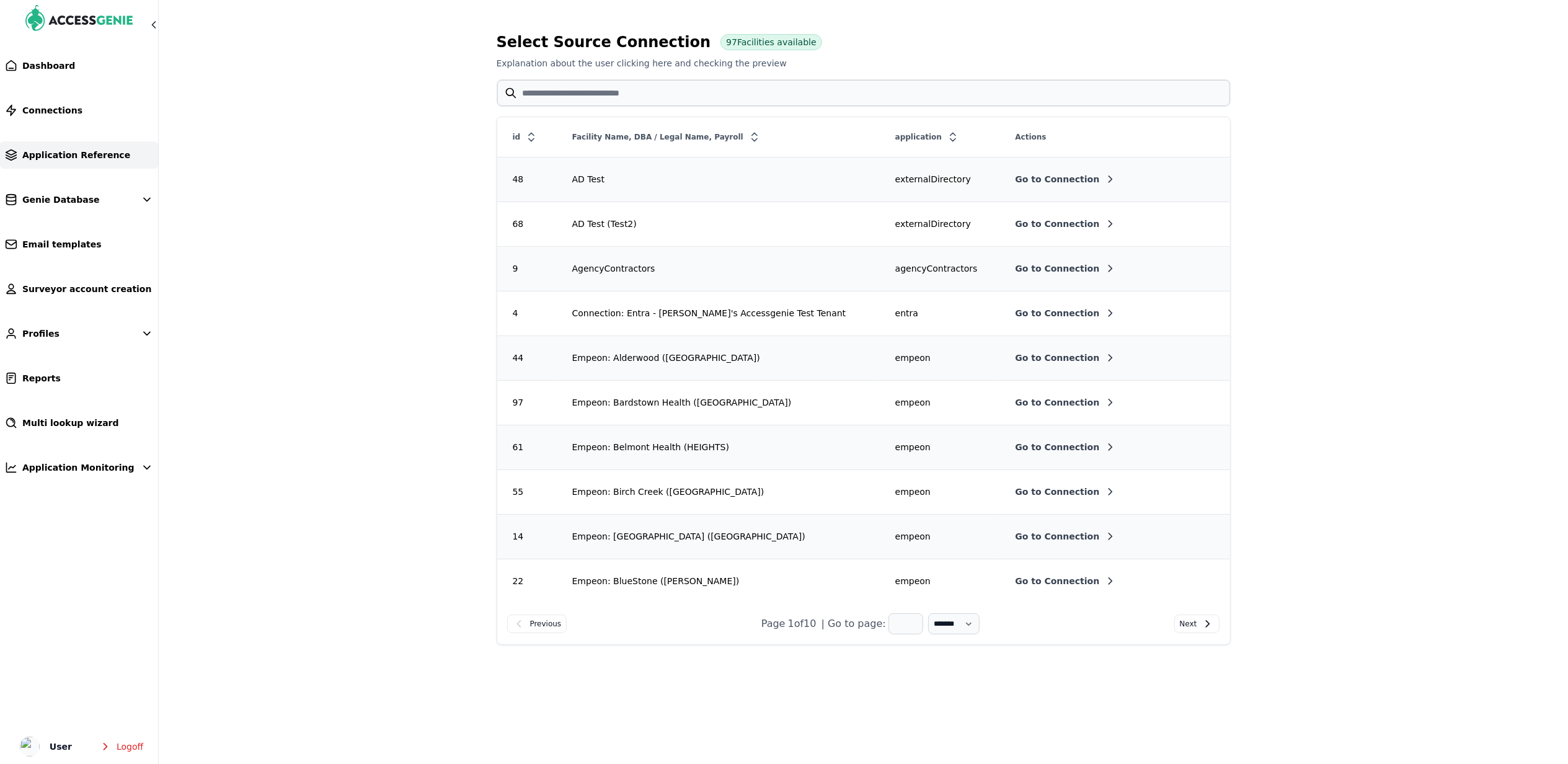
click at [111, 155] on link "Application Reference" at bounding box center [79, 155] width 158 height 27
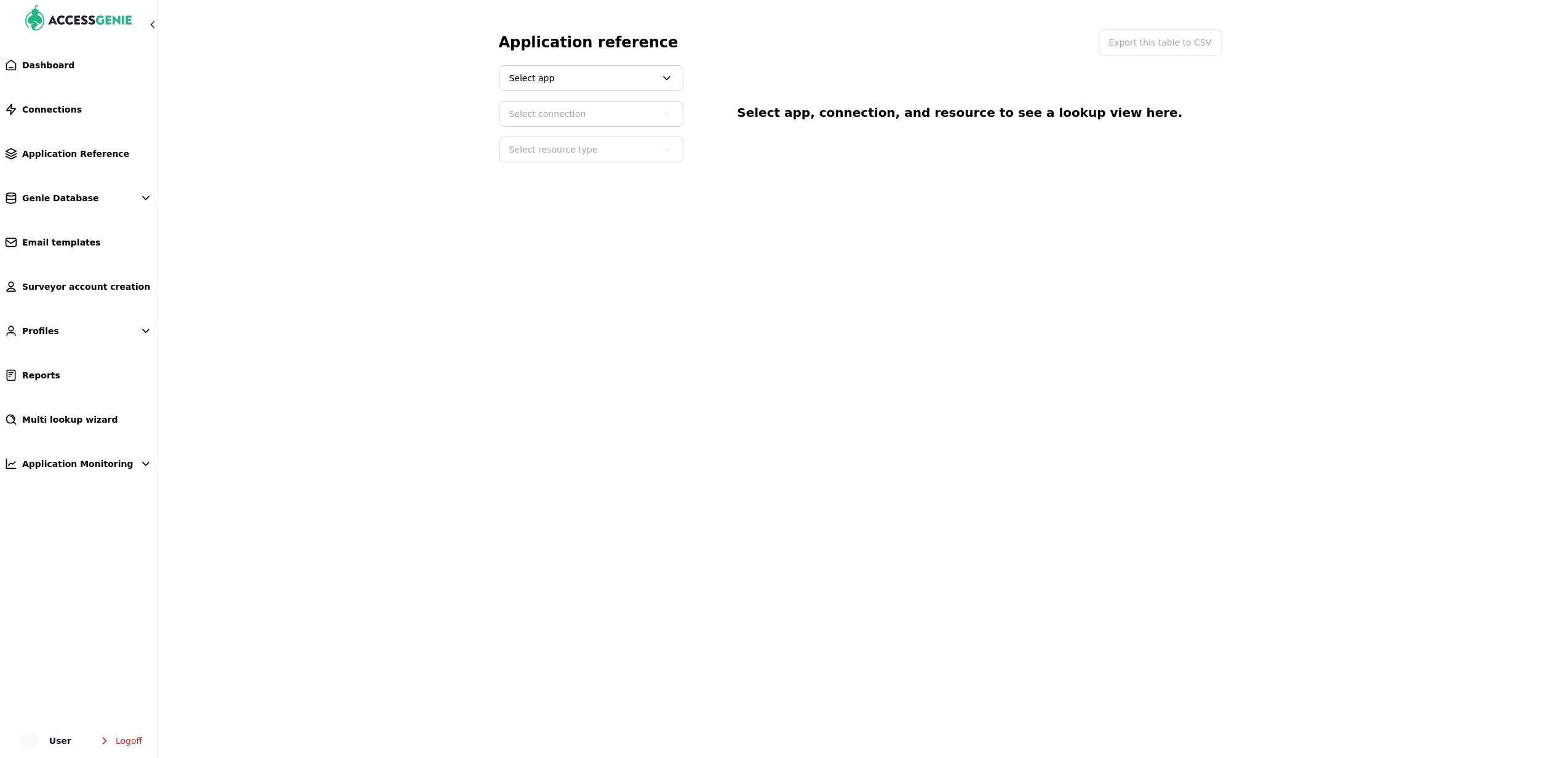
click at [595, 90] on span "Select app" at bounding box center [591, 78] width 184 height 25
click at [518, 148] on button "Relias" at bounding box center [591, 154] width 182 height 22
click at [552, 122] on span "Select connection" at bounding box center [591, 114] width 184 height 25
click at [584, 145] on button "Relias: HVHC Prodx" at bounding box center [591, 146] width 182 height 22
click at [576, 144] on span "Select resource type" at bounding box center [591, 150] width 184 height 25
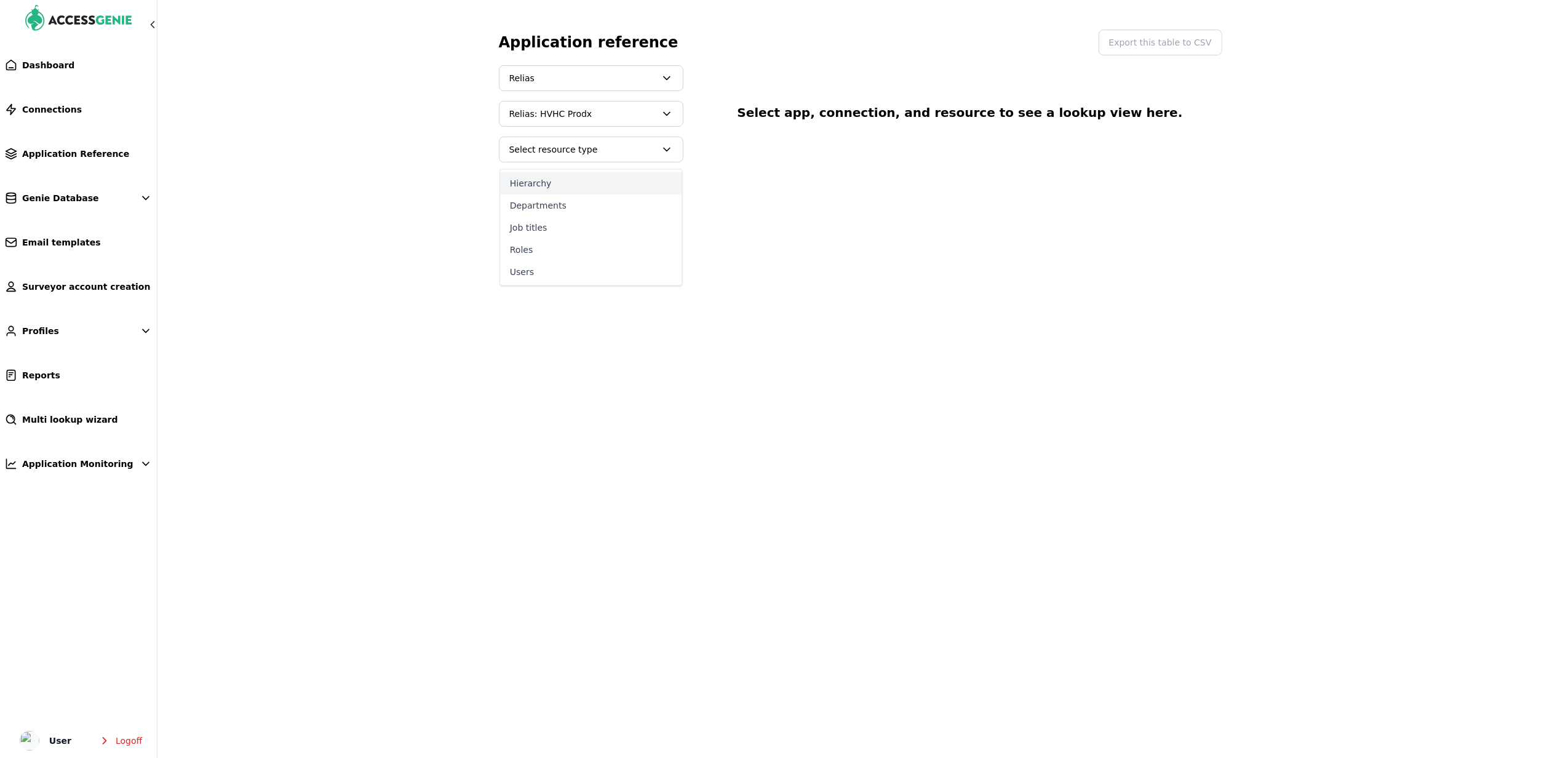
click at [577, 177] on button "Hierarchy" at bounding box center [591, 183] width 182 height 22
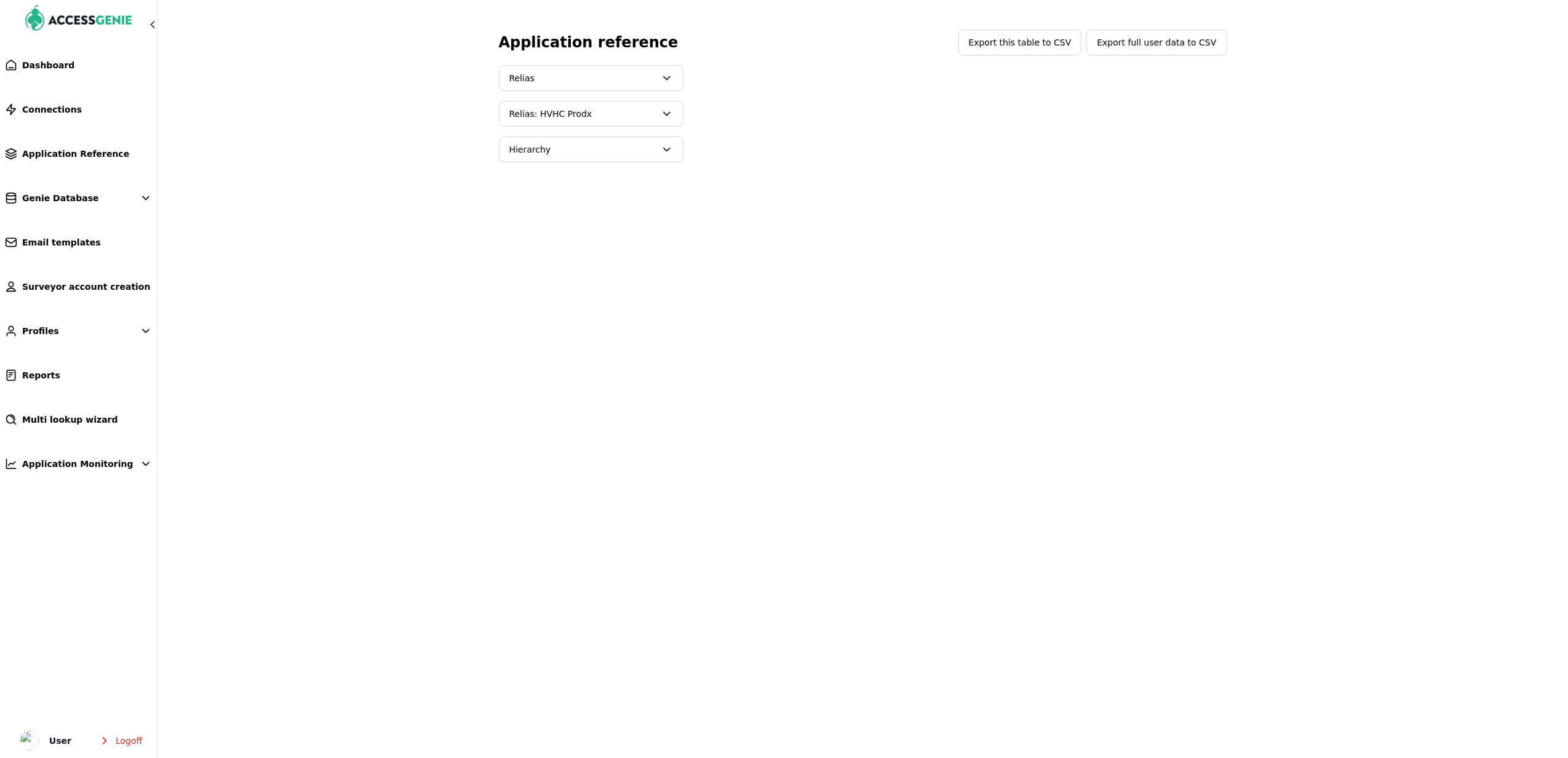
click at [618, 148] on span "Hierarchy" at bounding box center [582, 150] width 146 height 12
click at [569, 200] on button "Departments" at bounding box center [591, 205] width 182 height 22
click at [595, 124] on span "Relias: HVHC Prodx" at bounding box center [591, 114] width 184 height 25
click at [553, 163] on button "Relias: HVHC Sandbox" at bounding box center [591, 169] width 182 height 22
click at [566, 126] on span "Relias: HVHC Sandbox" at bounding box center [591, 114] width 184 height 25
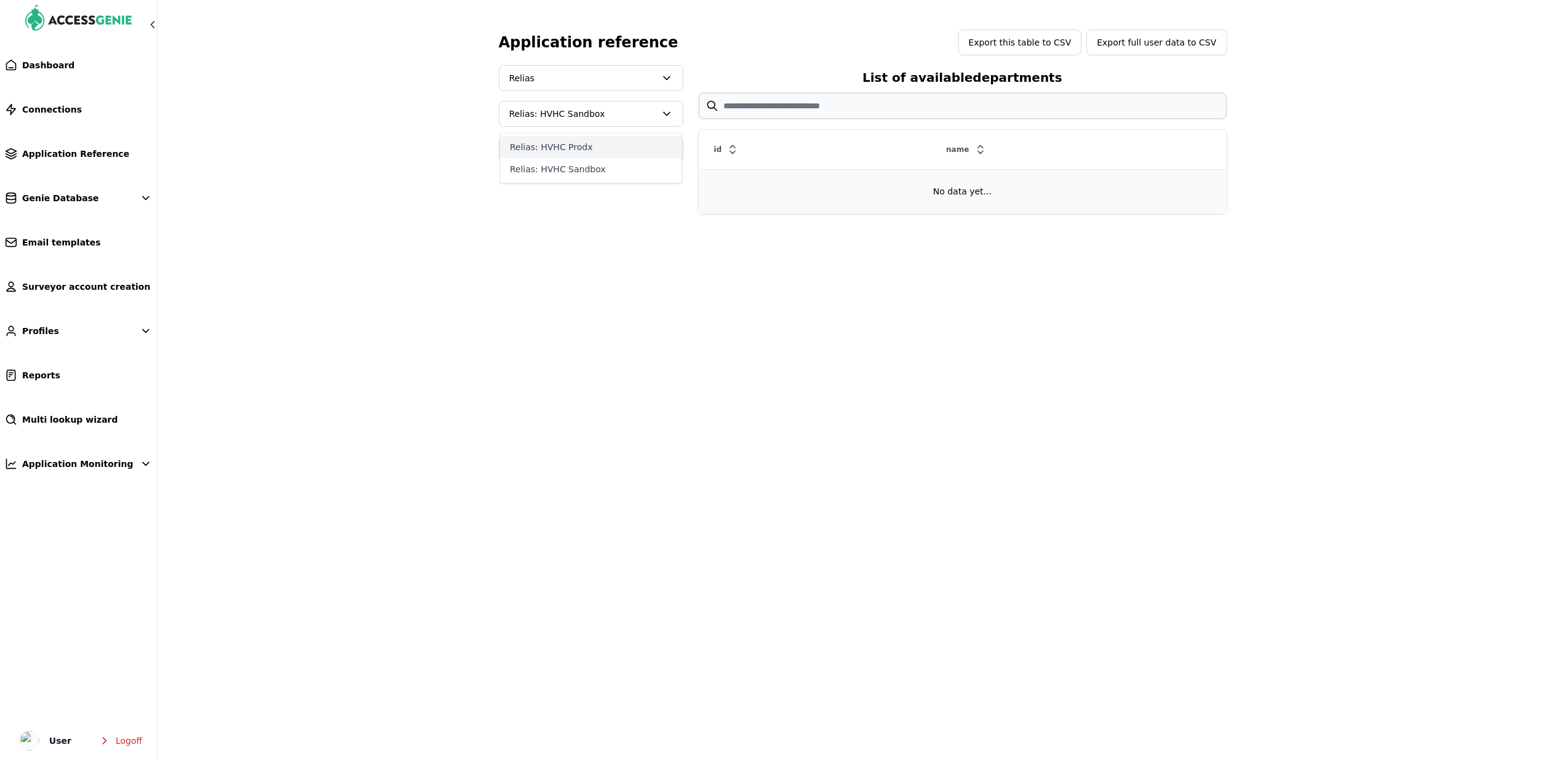
click at [562, 145] on button "Relias: HVHC Prodx" at bounding box center [591, 146] width 182 height 22
click at [77, 146] on link "Application Reference" at bounding box center [78, 153] width 157 height 27
click at [570, 109] on span "Relias: HVHC Prodx" at bounding box center [582, 114] width 146 height 12
click at [579, 164] on button "Relias: HVHC Sandbox" at bounding box center [591, 169] width 182 height 22
